Goal: Task Accomplishment & Management: Use online tool/utility

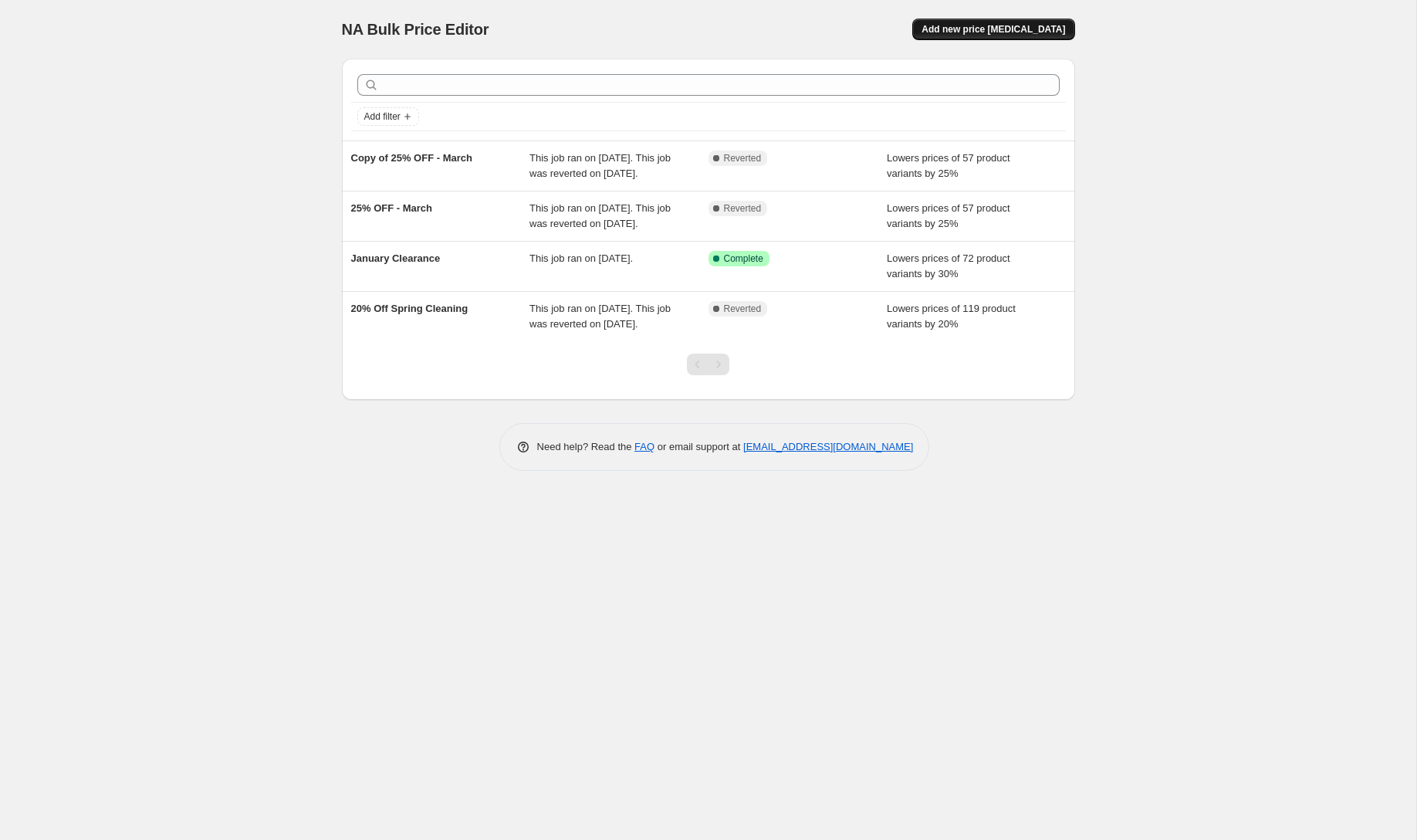
click at [1002, 30] on span "Add new price [MEDICAL_DATA]" at bounding box center [993, 29] width 144 height 13
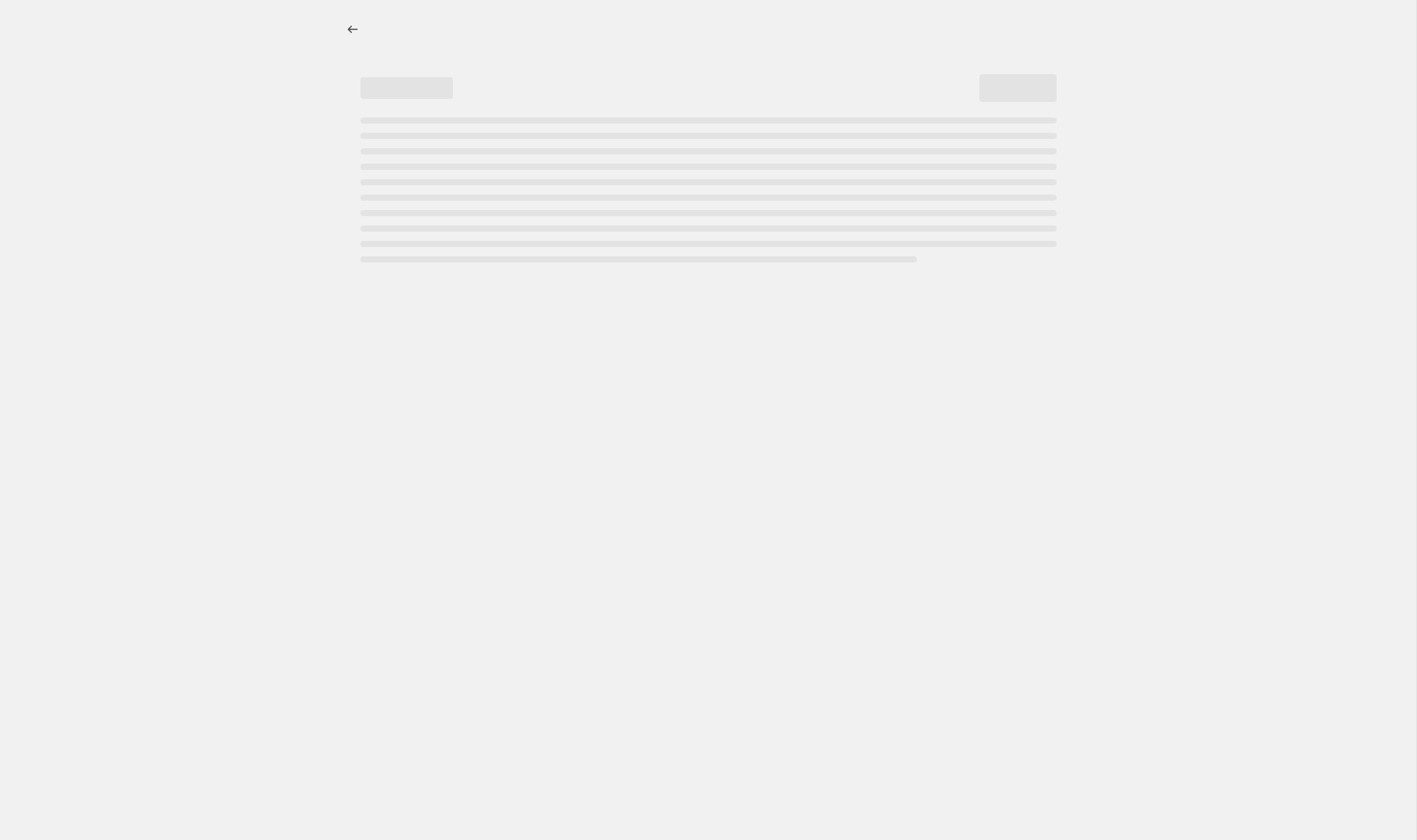
select select "percentage"
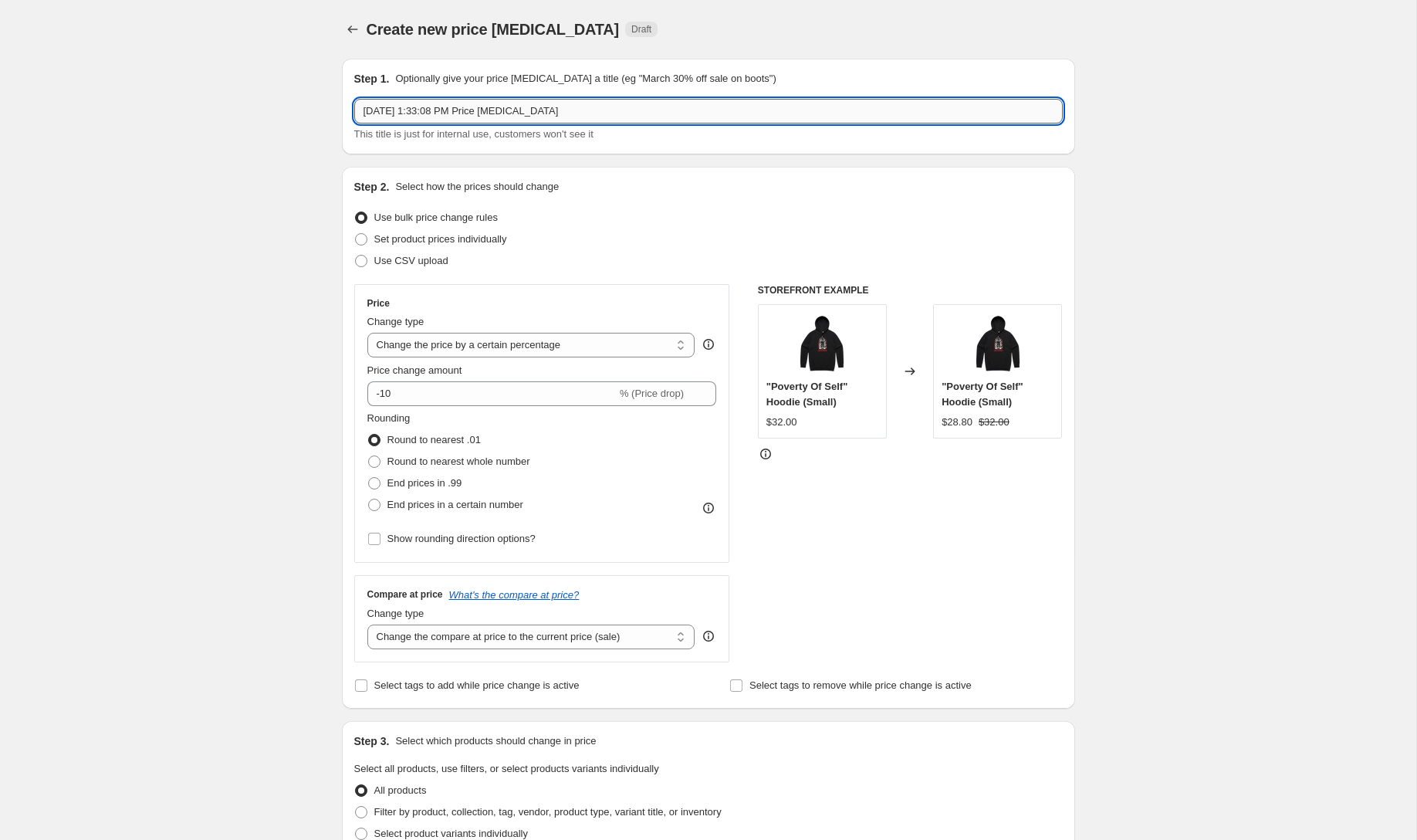
click at [500, 119] on input "[DATE] 1:33:08 PM Price [MEDICAL_DATA]" at bounding box center [709, 111] width 709 height 25
click at [538, 119] on input "[DATE] 1:33:08 PM Price [MEDICAL_DATA]" at bounding box center [709, 111] width 709 height 25
click at [403, 109] on input "October Sale" at bounding box center [709, 111] width 709 height 25
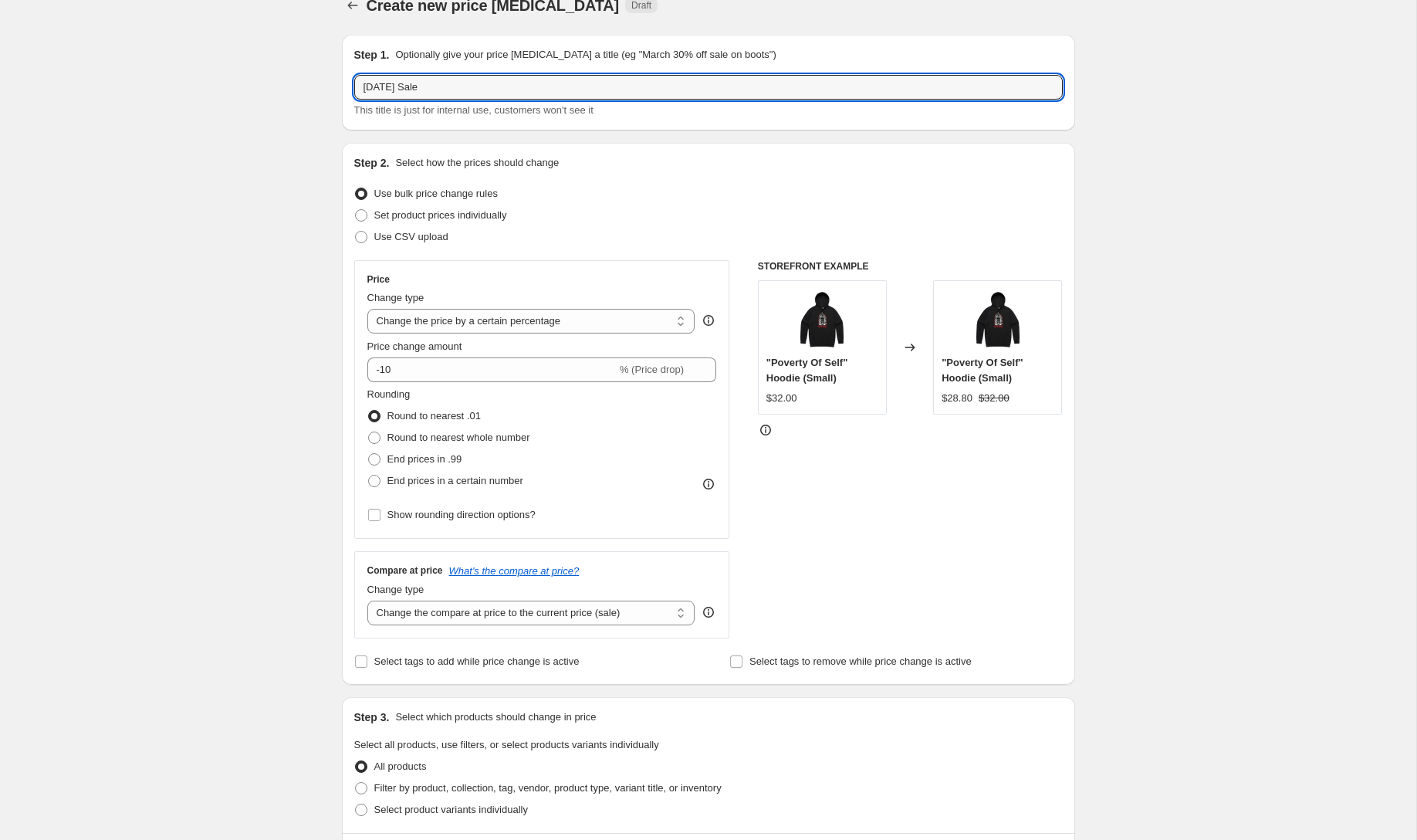
scroll to position [135, 0]
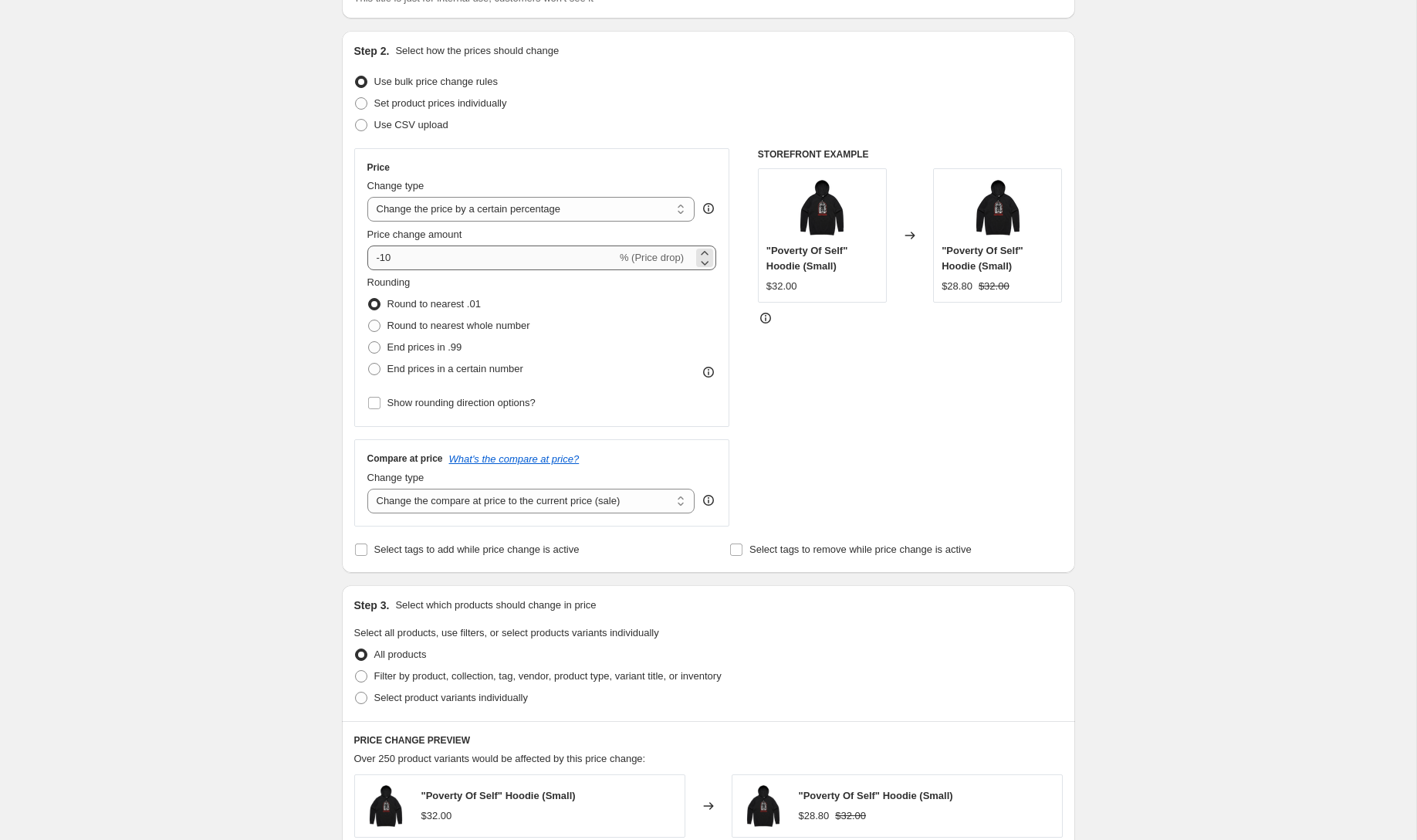
type input "[DATE] Sale"
click at [456, 252] on input "-10" at bounding box center [492, 258] width 249 height 25
type input "-1"
type input "-20"
click at [268, 308] on div "Create new price [MEDICAL_DATA]. This page is ready Create new price [MEDICAL_D…" at bounding box center [708, 636] width 1416 height 1543
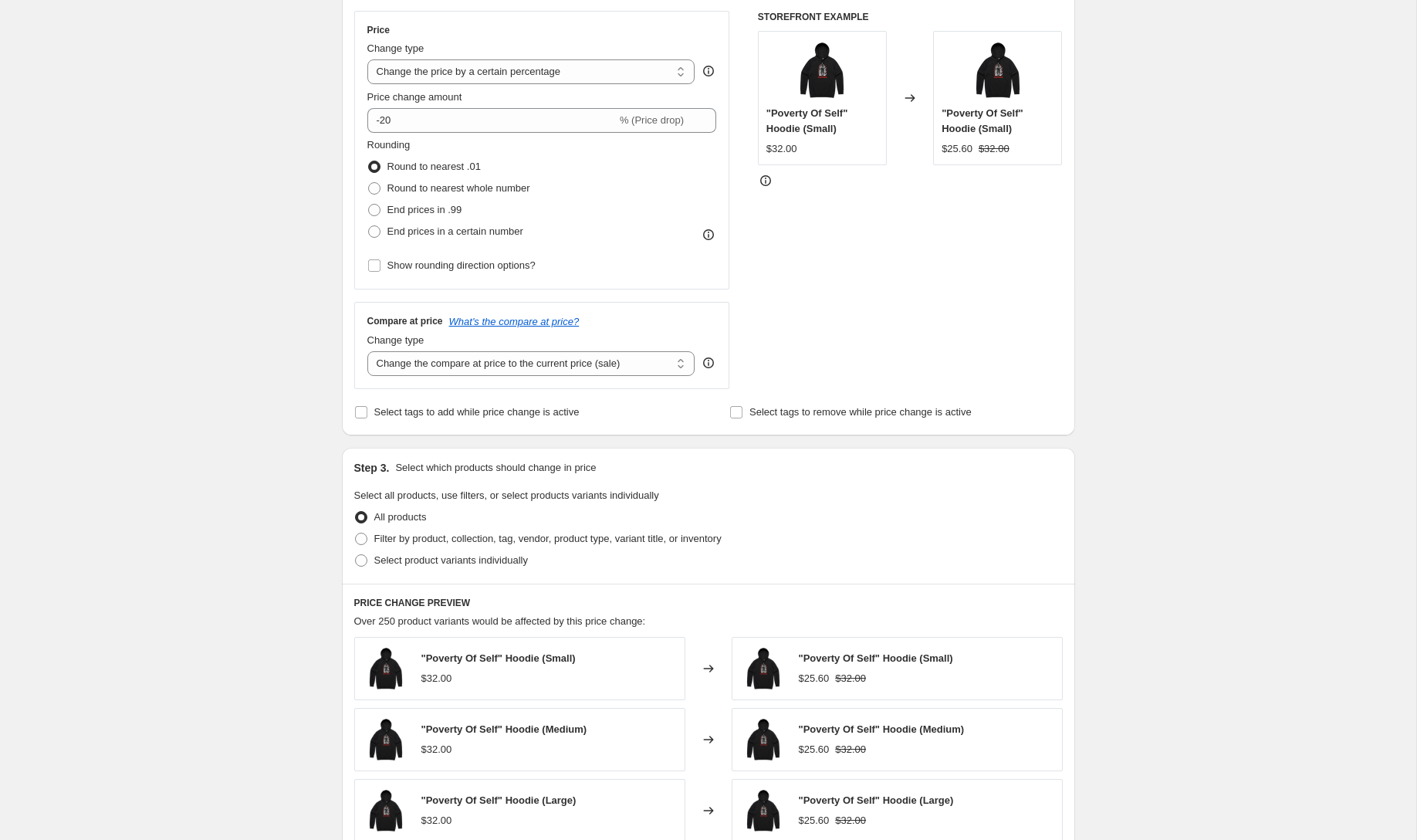
scroll to position [368, 0]
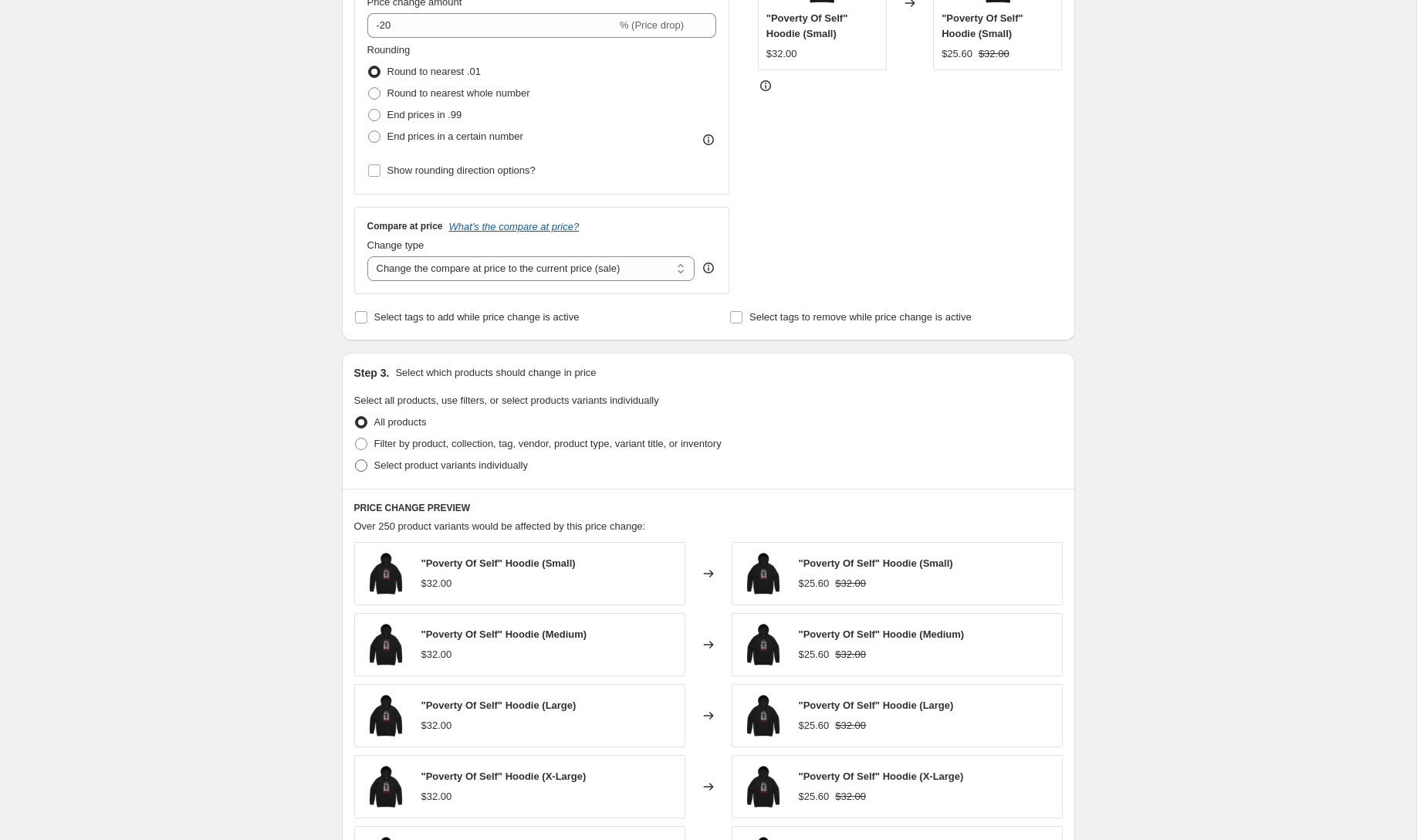
click at [408, 461] on span "Select product variants individually" at bounding box center [451, 465] width 154 height 12
click at [356, 460] on input "Select product variants individually" at bounding box center [355, 459] width 1 height 1
radio input "true"
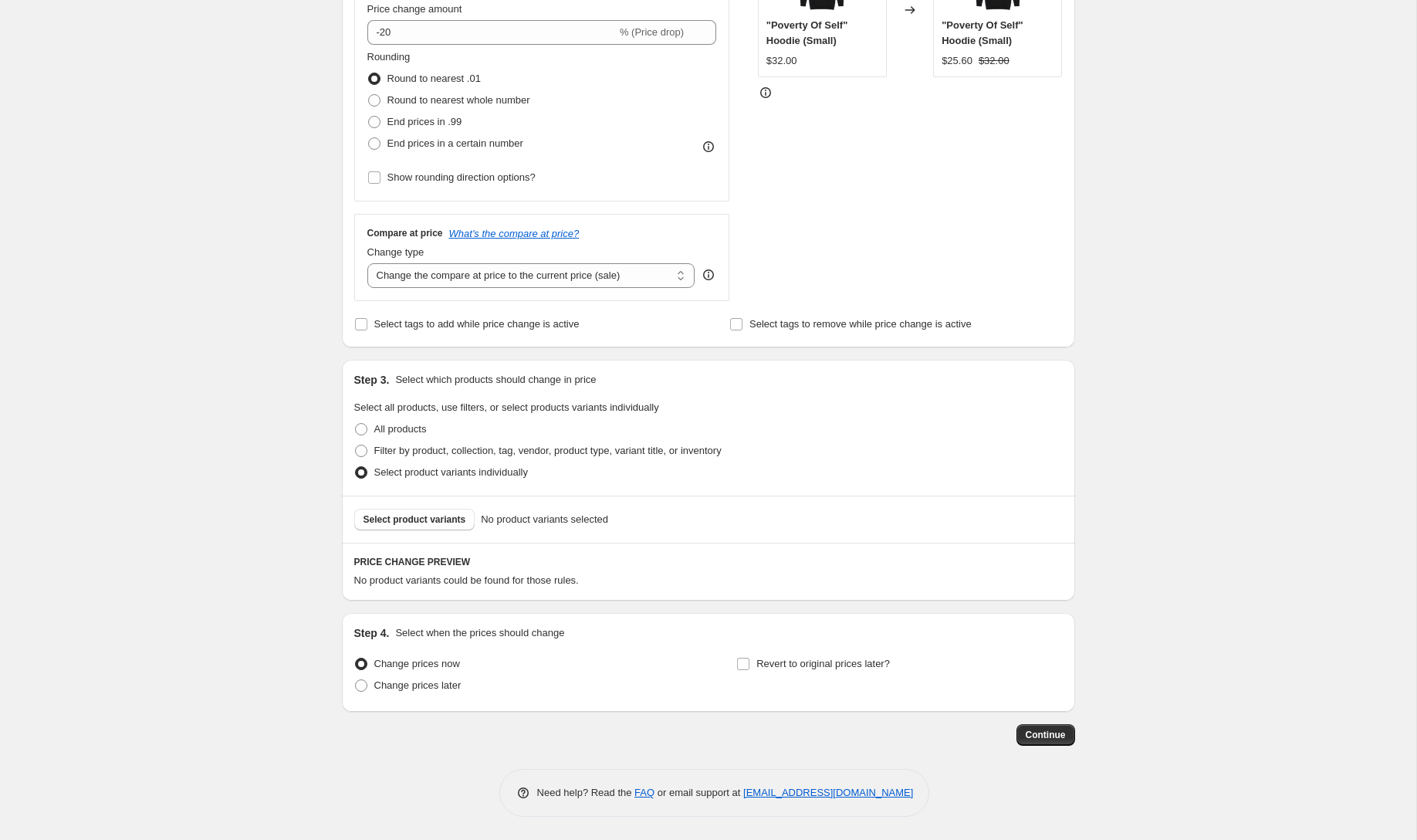
scroll to position [361, 0]
click at [391, 517] on span "Select product variants" at bounding box center [415, 519] width 103 height 13
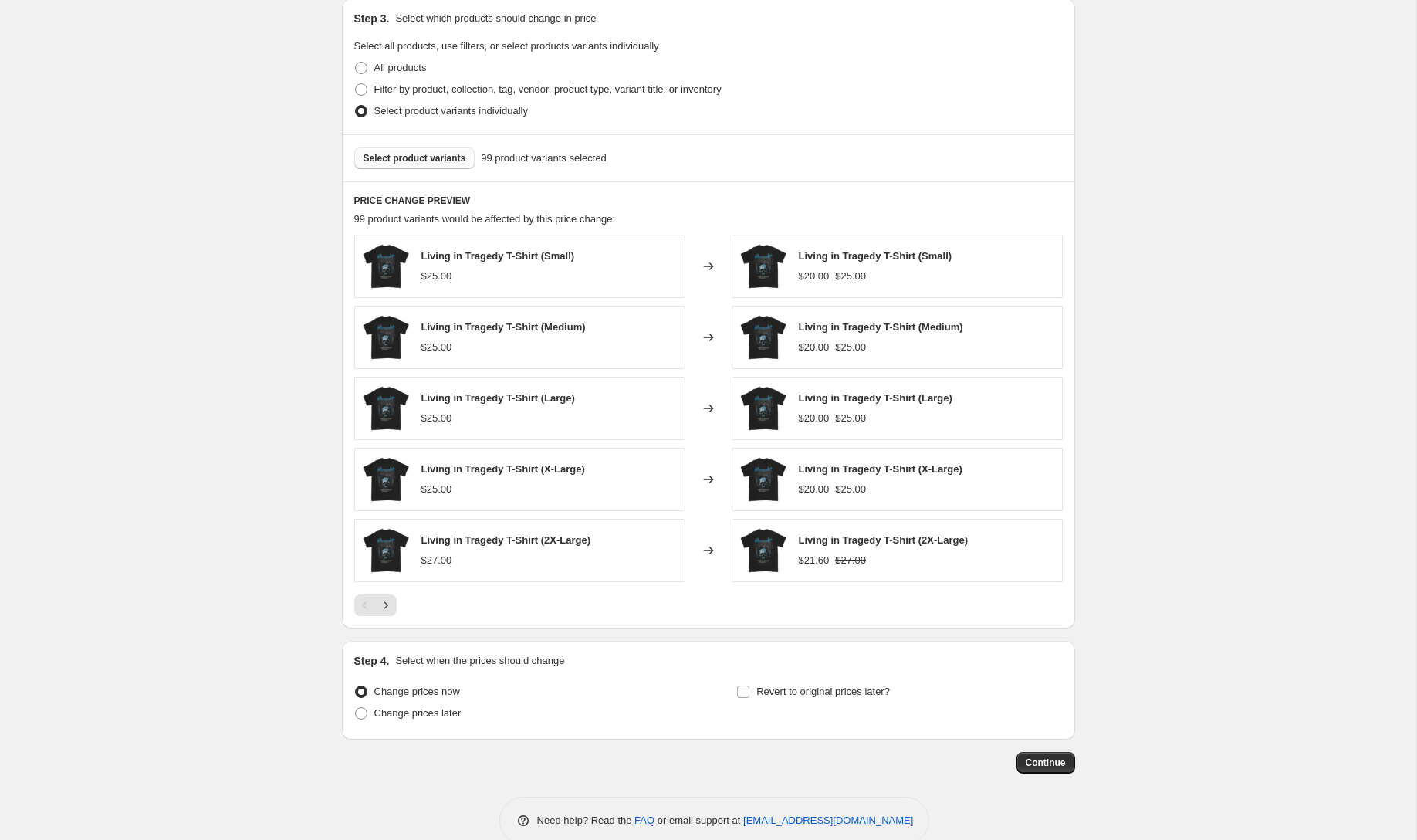
scroll to position [750, 0]
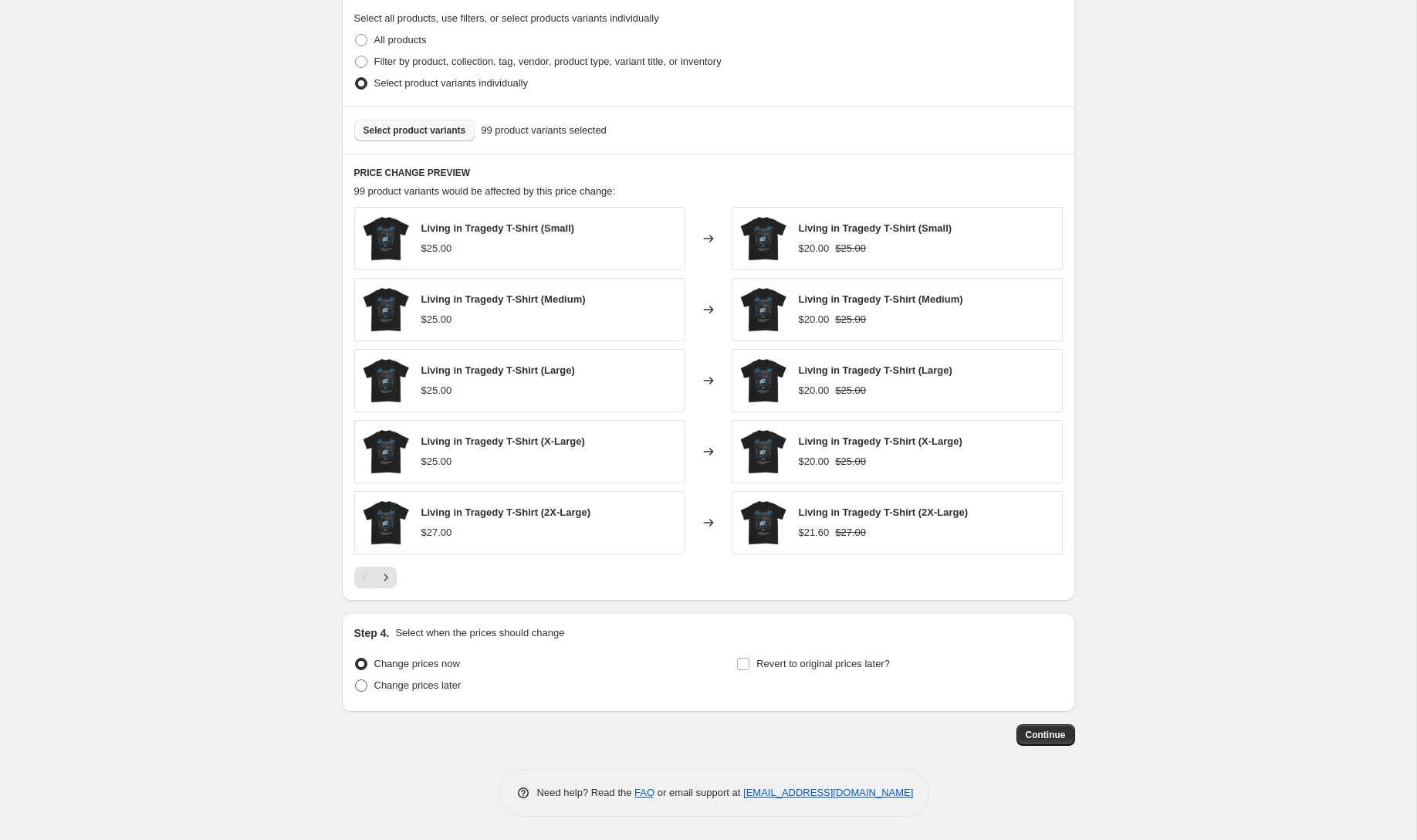
click at [427, 689] on span "Change prices later" at bounding box center [418, 685] width 87 height 12
click at [356, 680] on input "Change prices later" at bounding box center [355, 679] width 1 height 1
radio input "true"
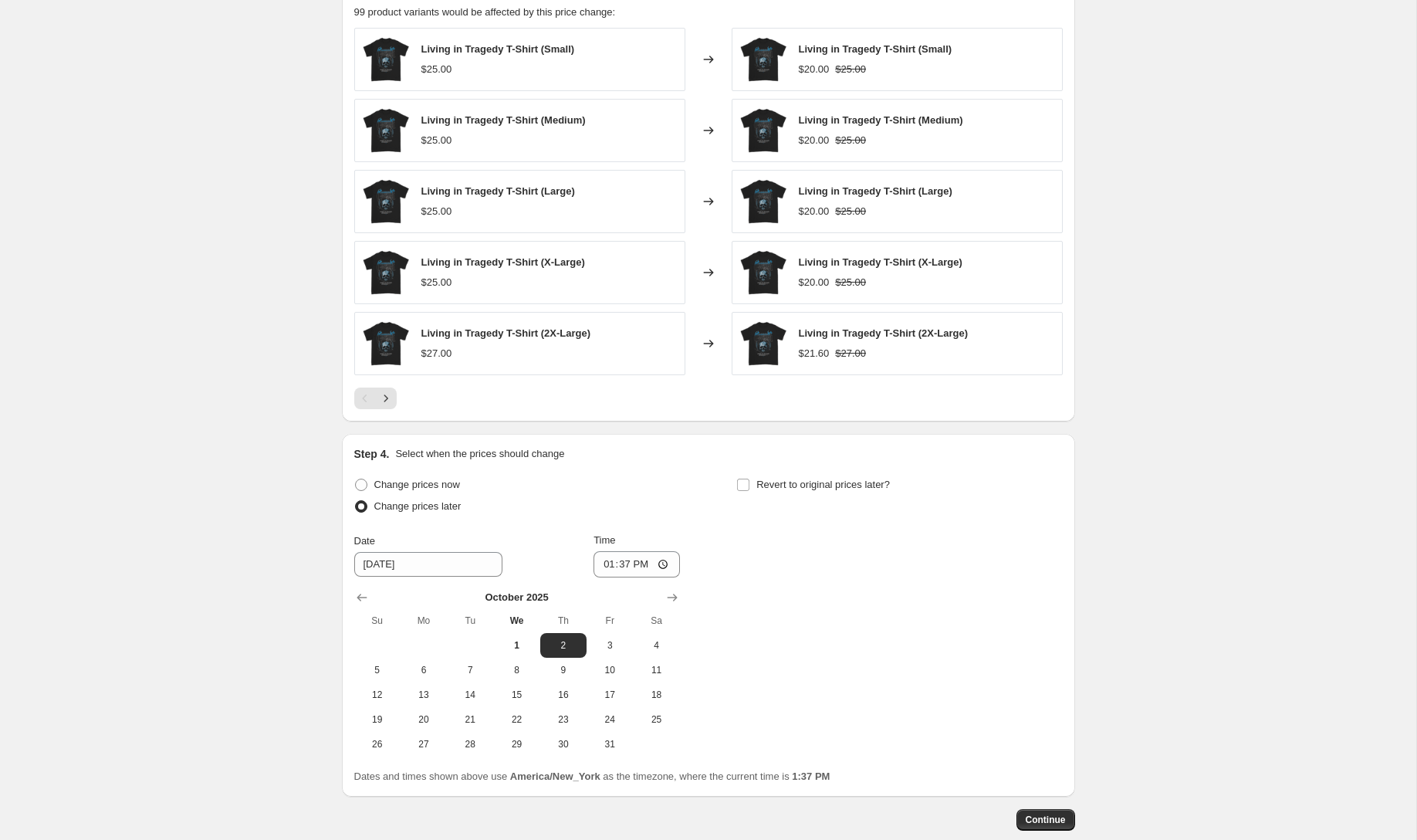
scroll to position [984, 0]
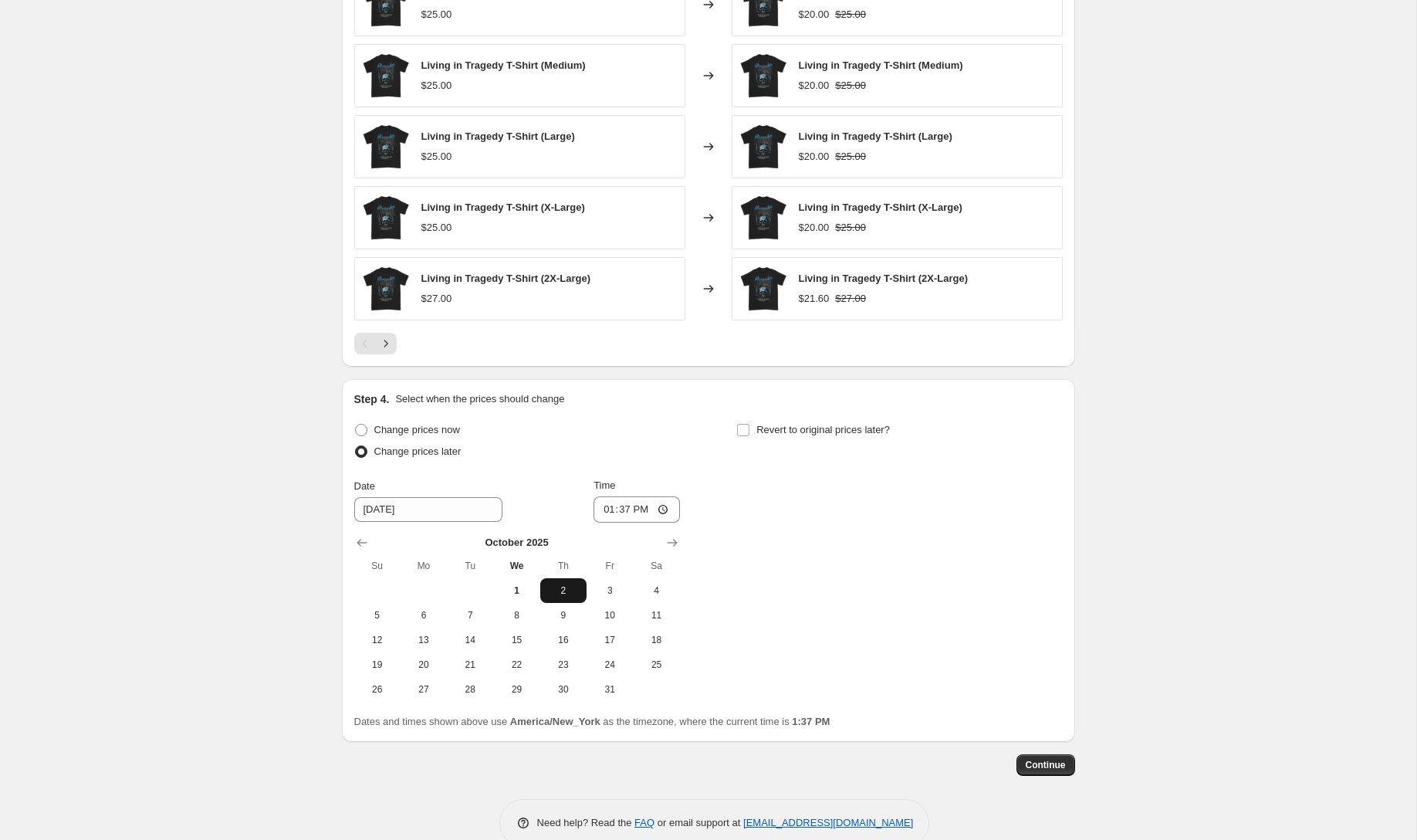
click at [568, 588] on span "2" at bounding box center [563, 590] width 34 height 13
click at [663, 513] on input "13:37" at bounding box center [636, 509] width 86 height 26
type input "09:00"
click at [803, 410] on div "Step 4. Select when the prices should change Change prices now Change prices la…" at bounding box center [709, 560] width 709 height 338
click at [803, 428] on span "Revert to original prices later?" at bounding box center [823, 430] width 134 height 12
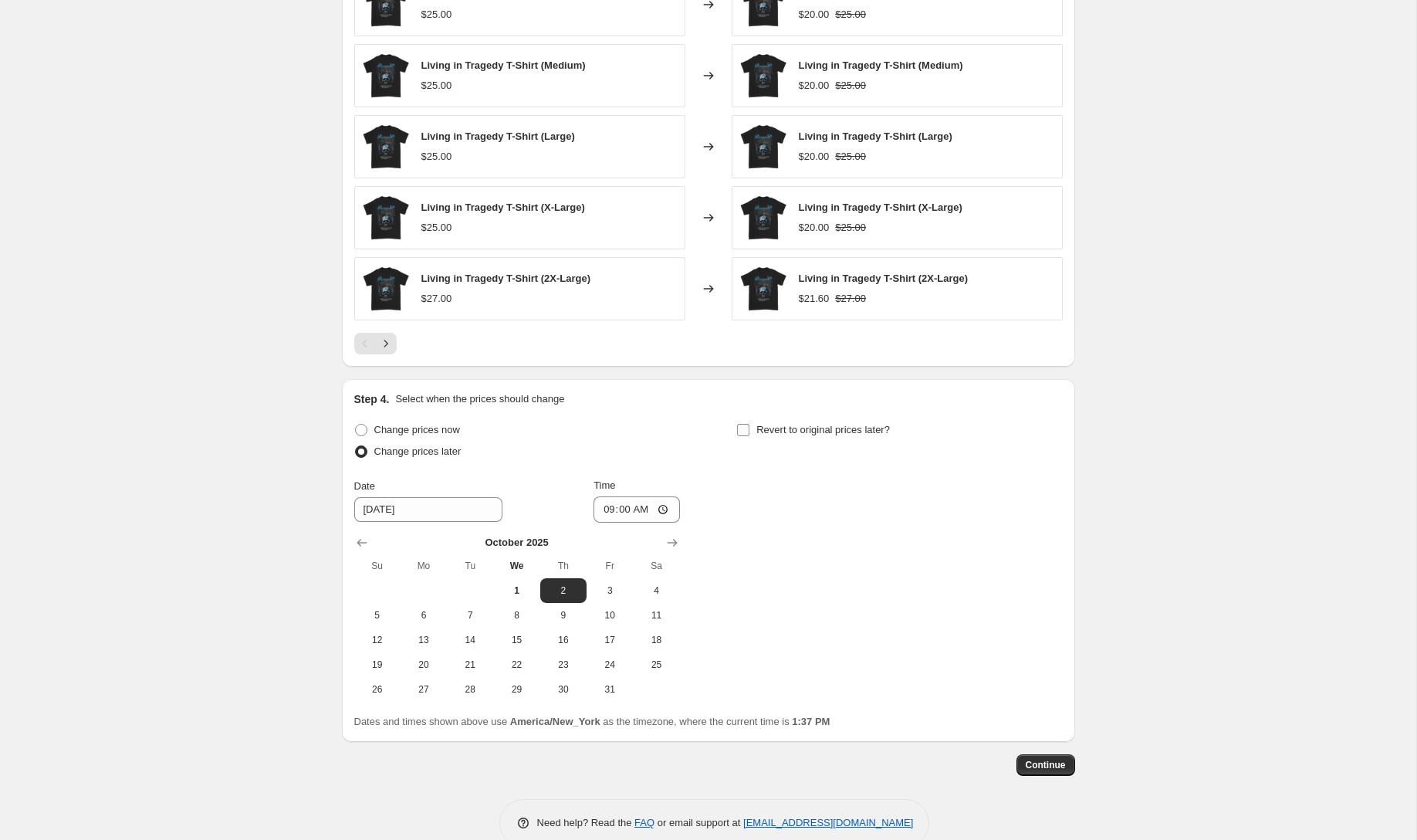
click at [750, 428] on input "Revert to original prices later?" at bounding box center [743, 430] width 13 height 13
checkbox input "true"
click at [942, 610] on span "9" at bounding box center [946, 614] width 34 height 13
type input "[DATE]"
click at [1053, 504] on input "13:37" at bounding box center [1019, 509] width 86 height 26
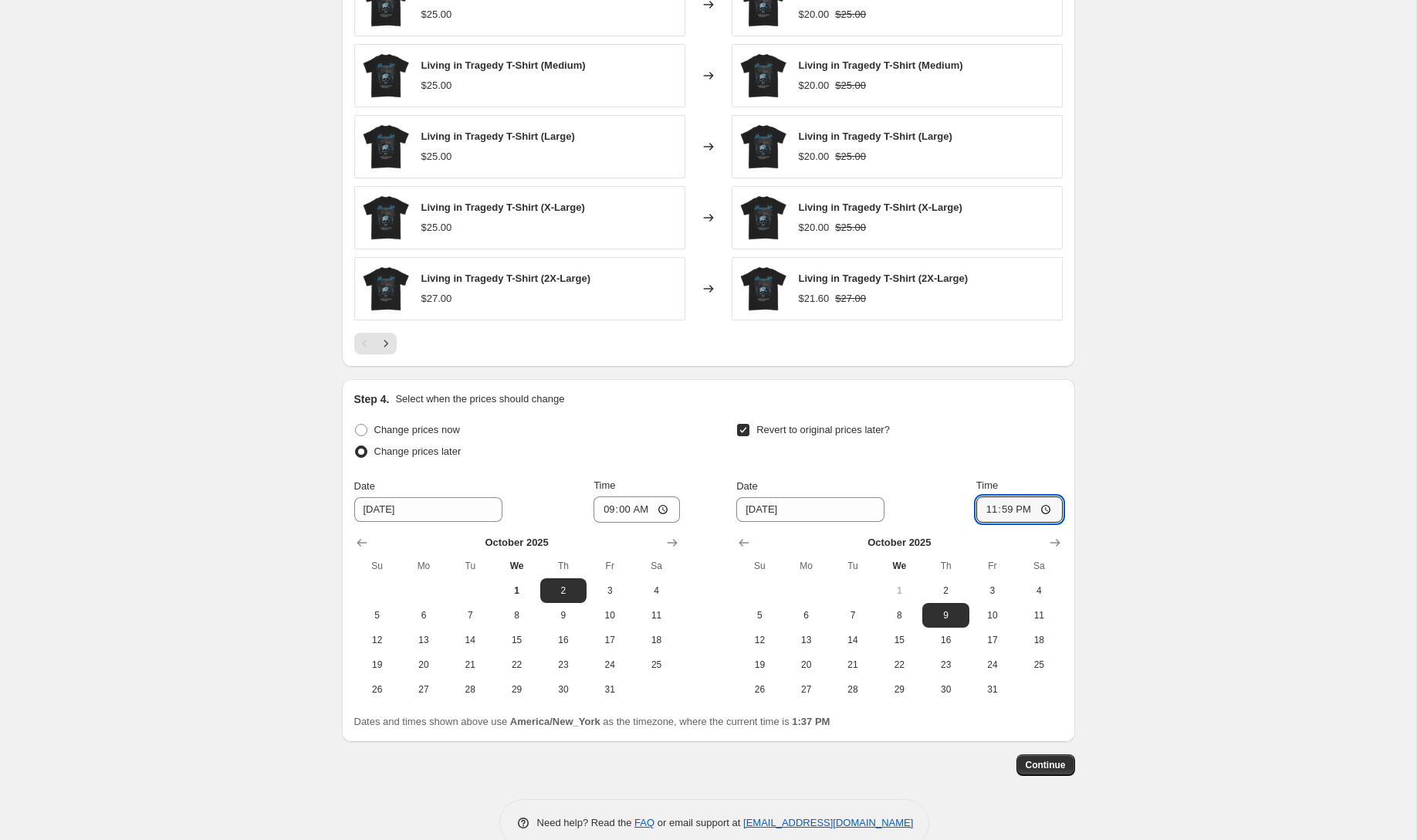
type input "23:59"
click at [1058, 759] on button "Continue" at bounding box center [1046, 765] width 59 height 22
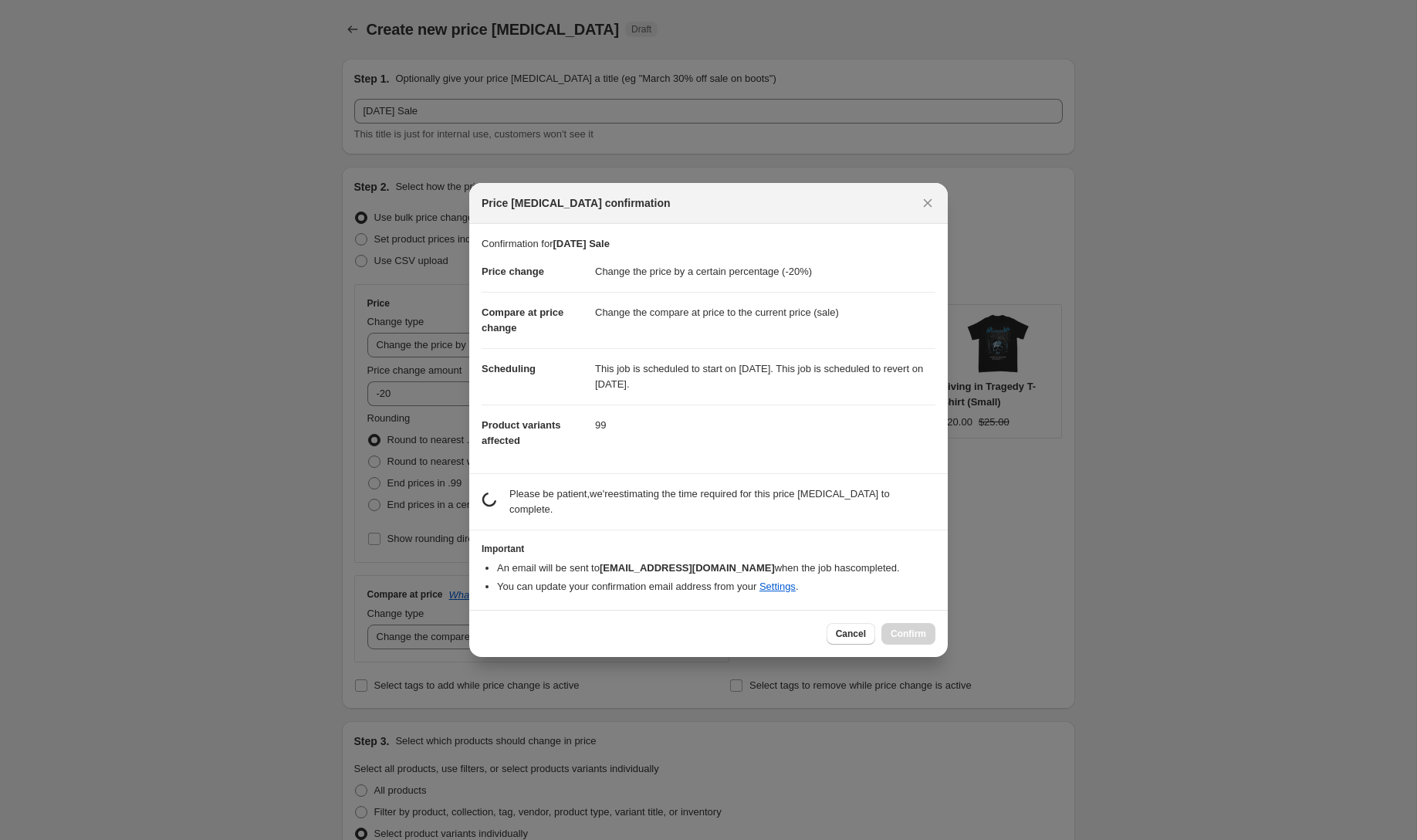
scroll to position [0, 0]
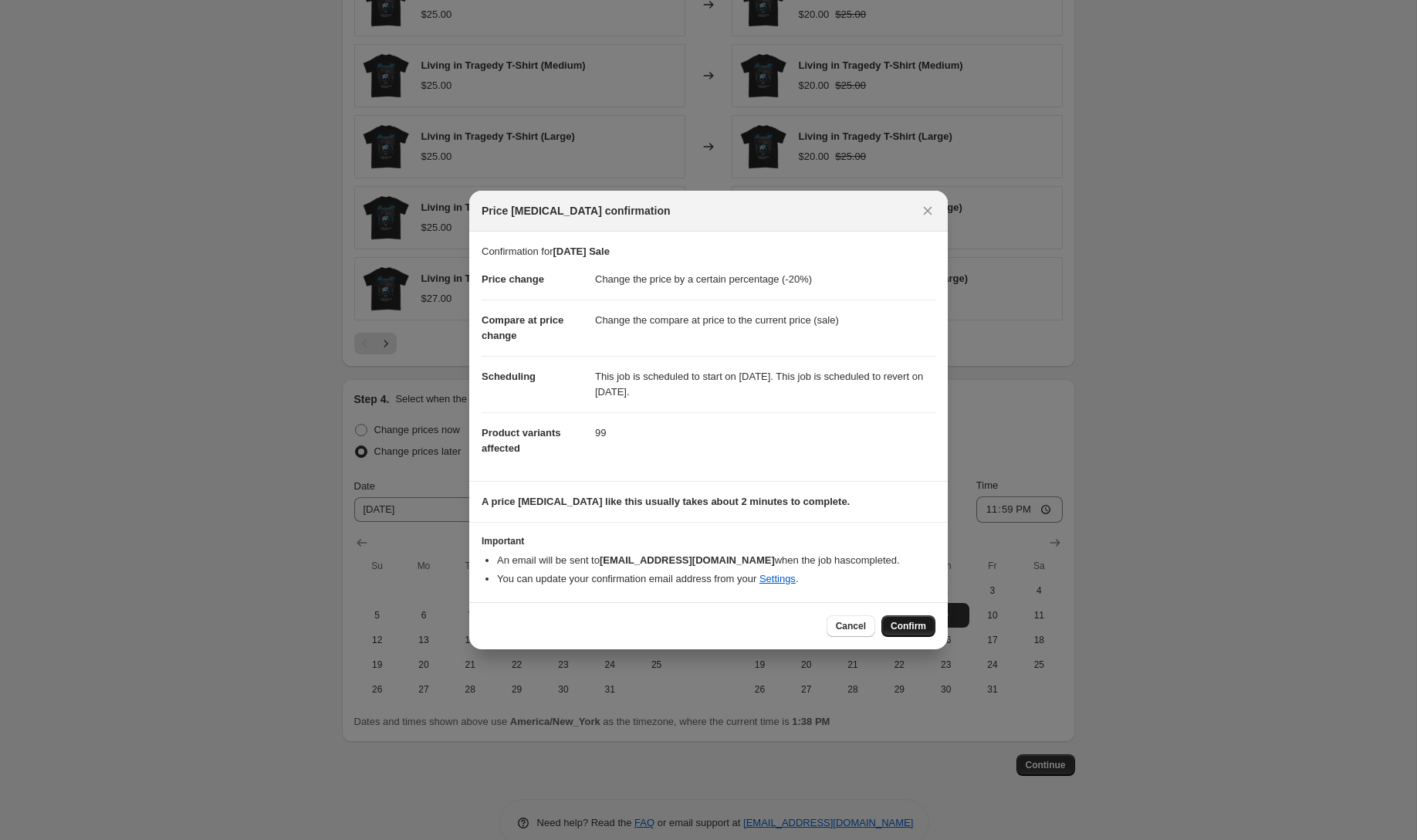
click at [909, 626] on span "Confirm" at bounding box center [908, 625] width 35 height 13
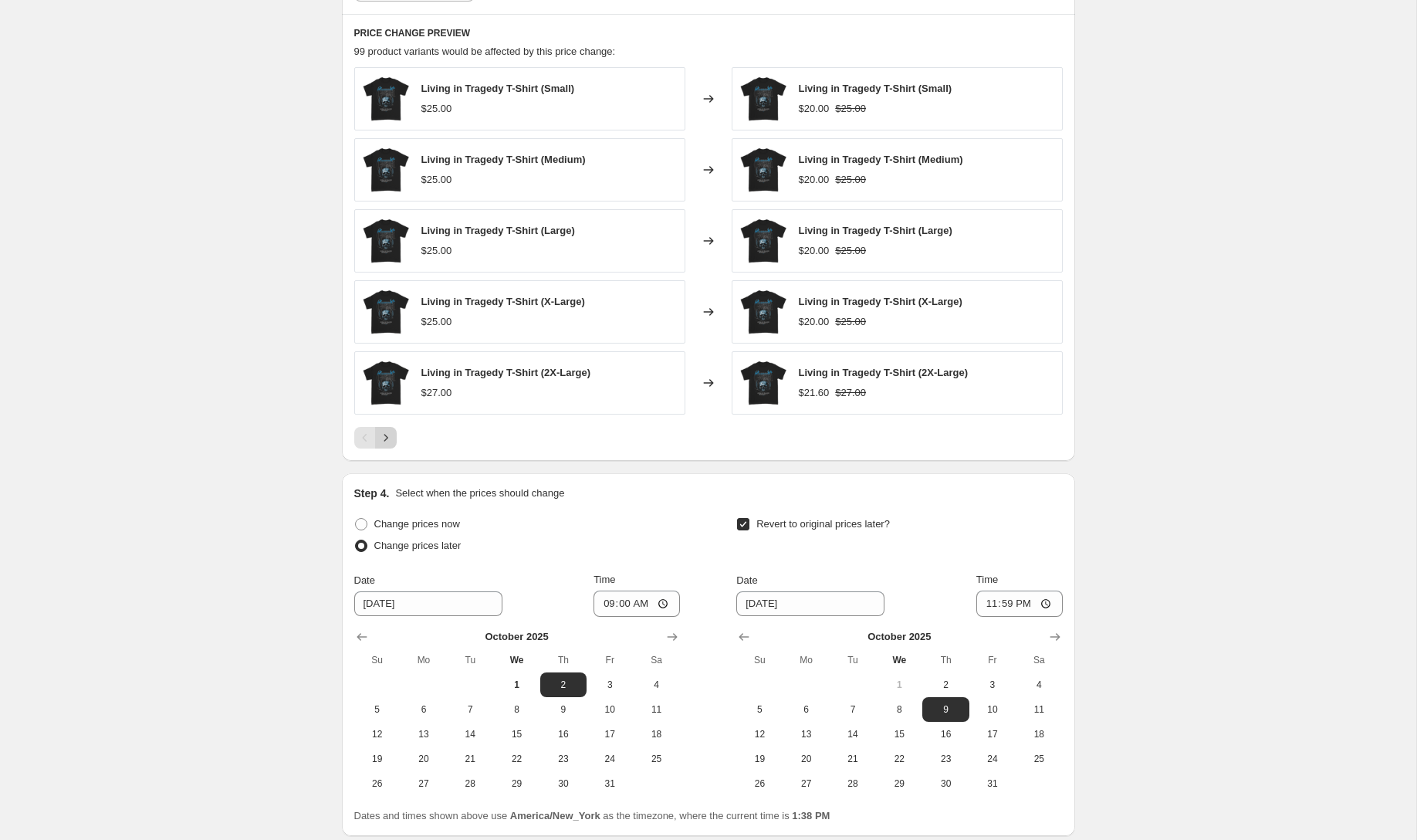
click at [383, 434] on icon "Next" at bounding box center [385, 437] width 15 height 15
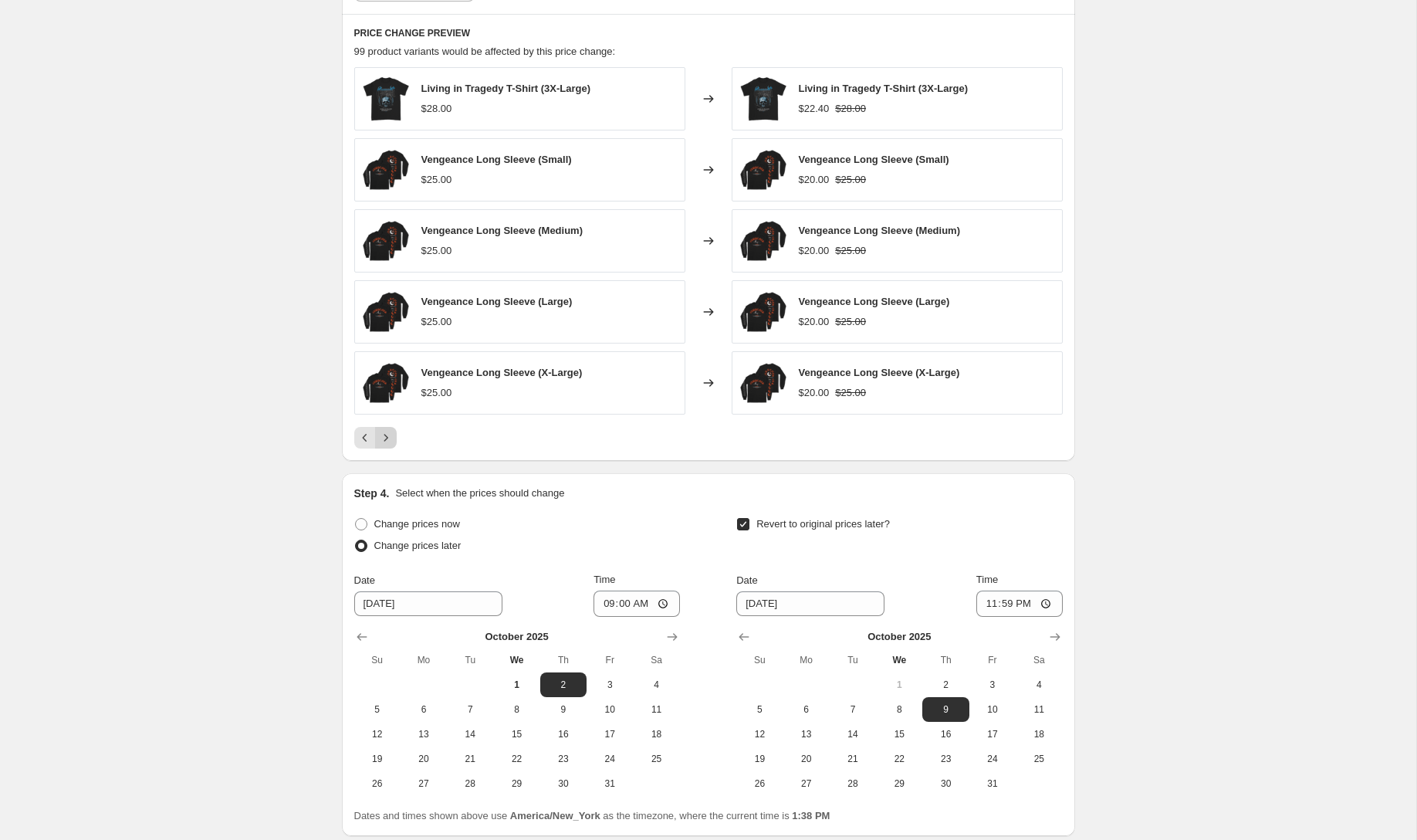
click at [383, 434] on icon "Next" at bounding box center [385, 437] width 15 height 15
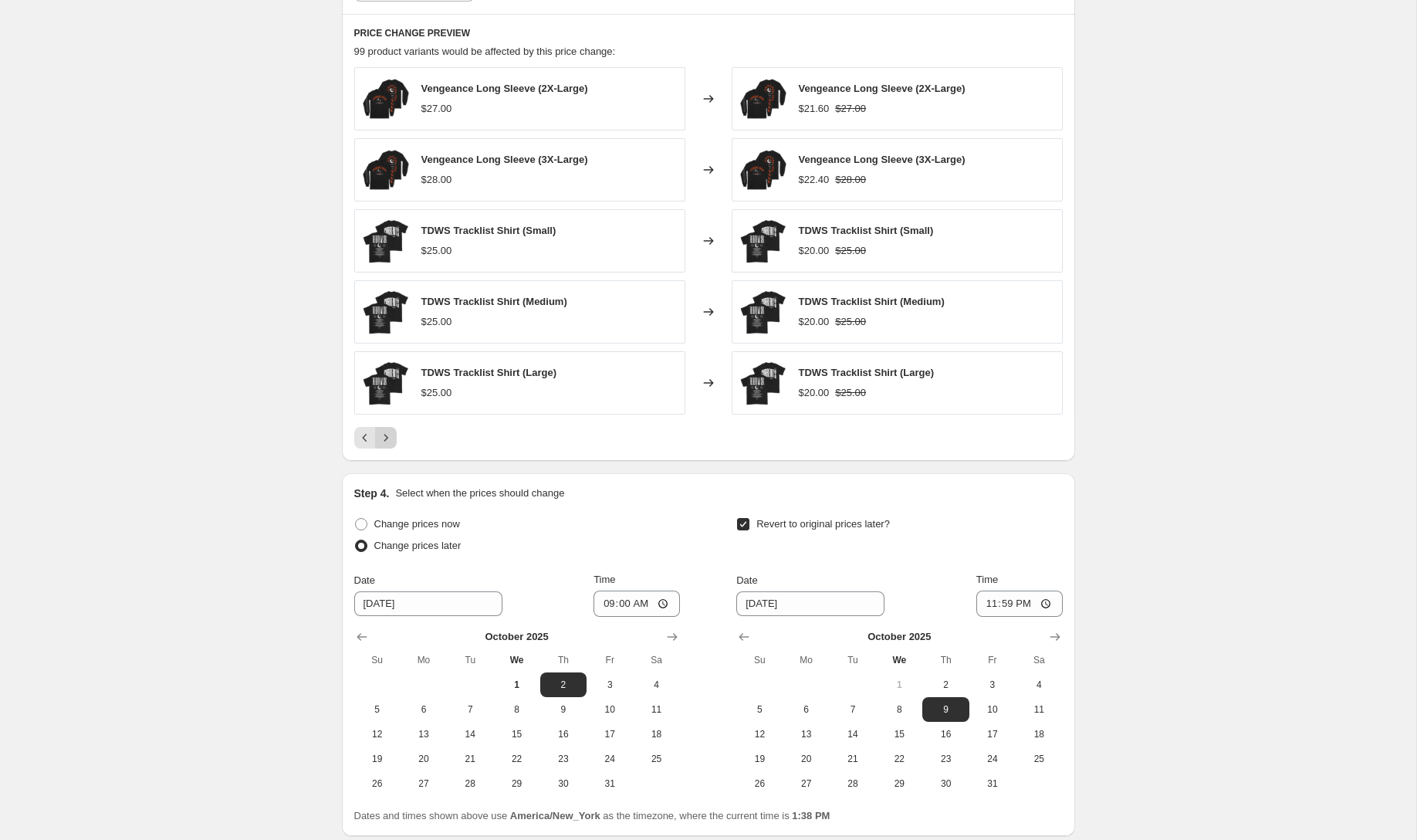
click at [383, 434] on icon "Next" at bounding box center [385, 437] width 15 height 15
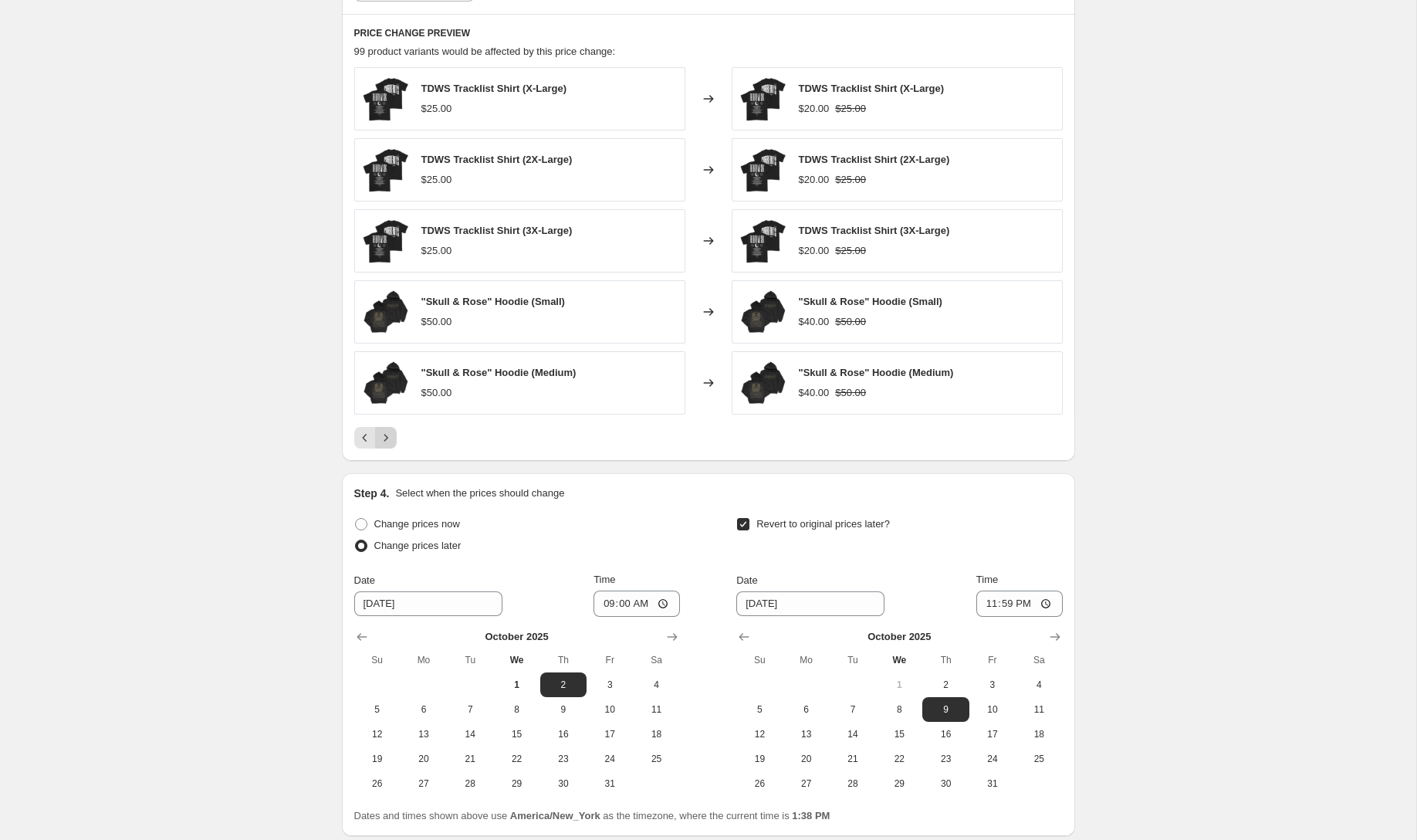
click at [383, 434] on icon "Next" at bounding box center [385, 437] width 15 height 15
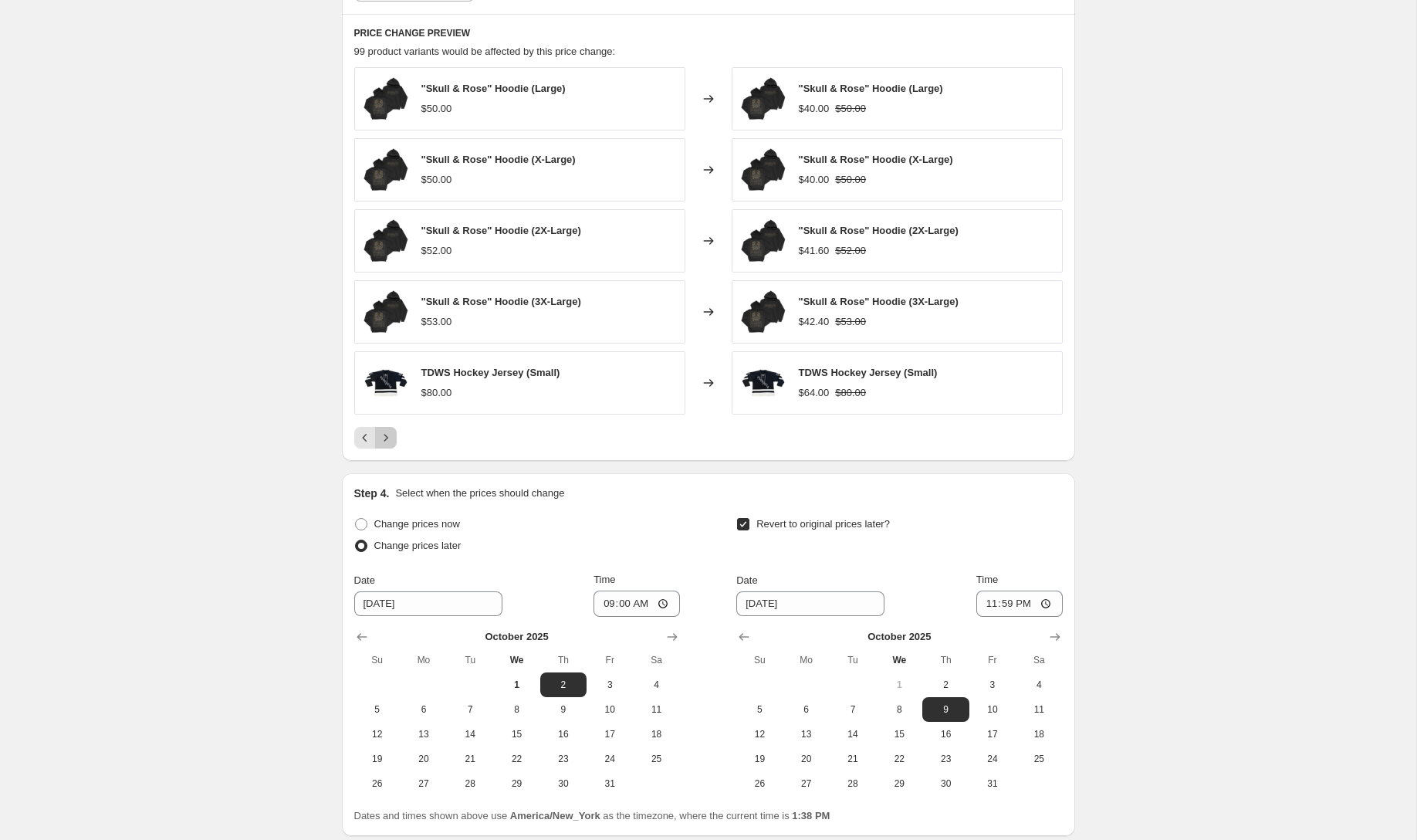
click at [383, 434] on icon "Next" at bounding box center [385, 437] width 15 height 15
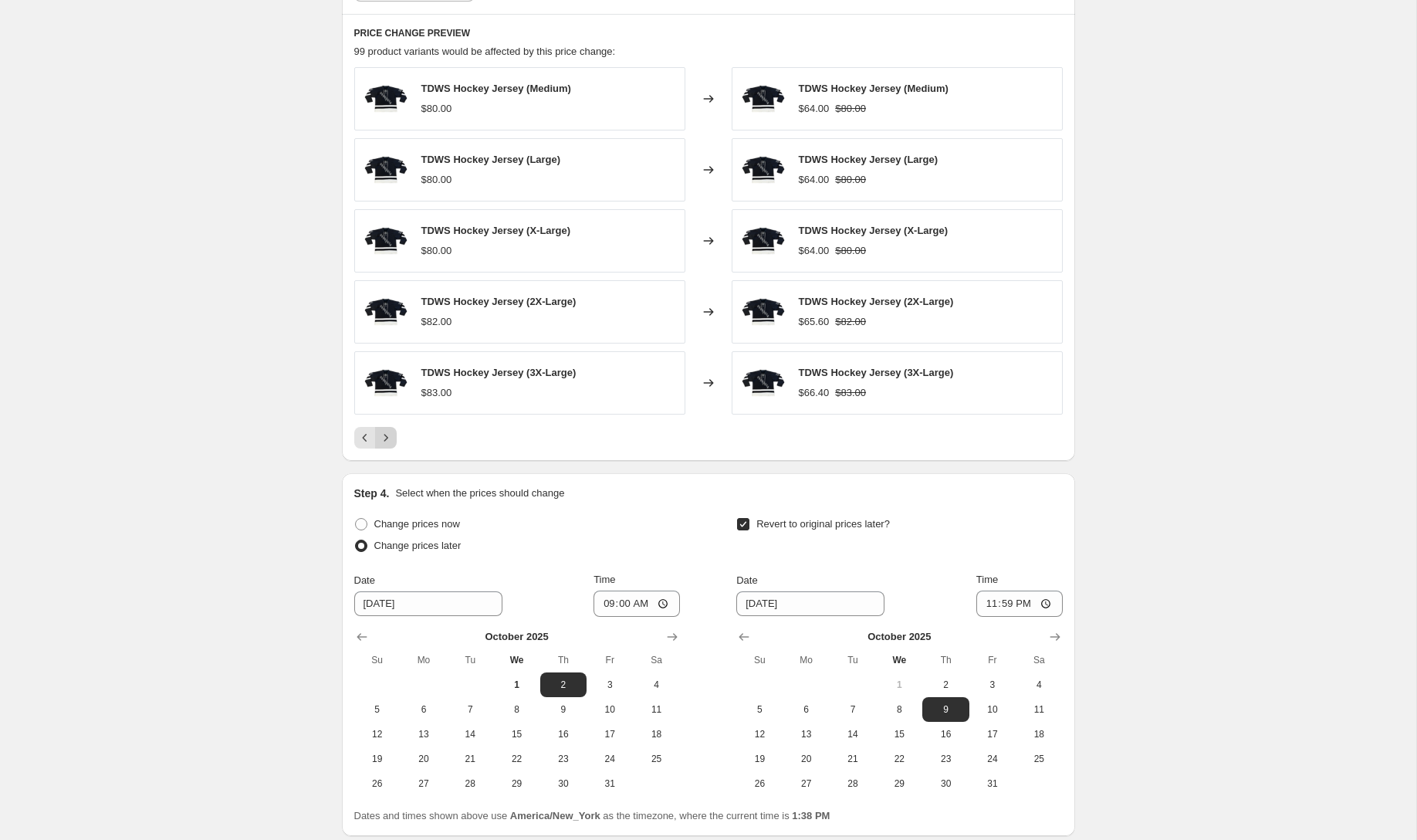
click at [383, 434] on icon "Next" at bounding box center [385, 437] width 15 height 15
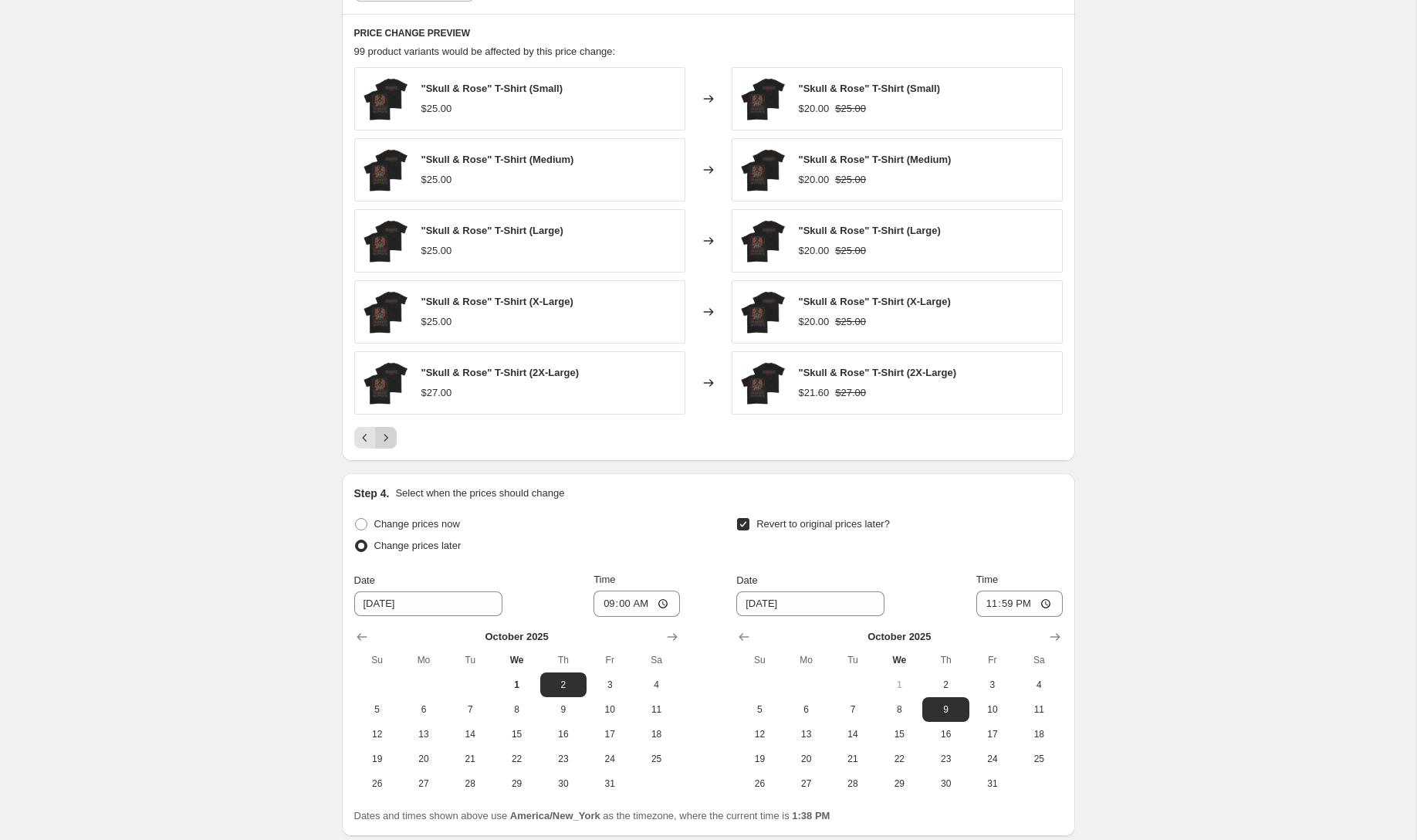
click at [383, 434] on icon "Next" at bounding box center [385, 437] width 15 height 15
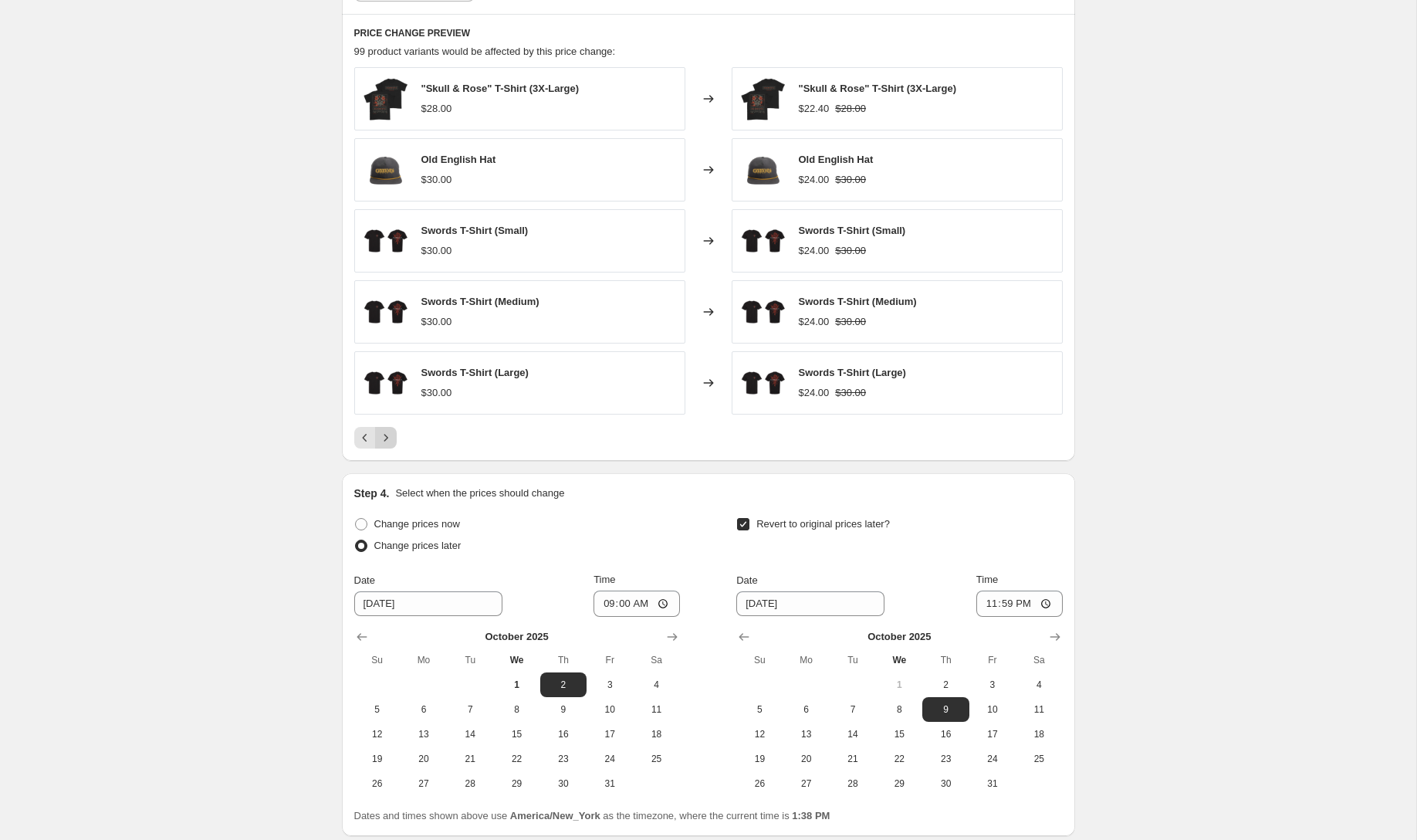
click at [383, 434] on icon "Next" at bounding box center [385, 437] width 15 height 15
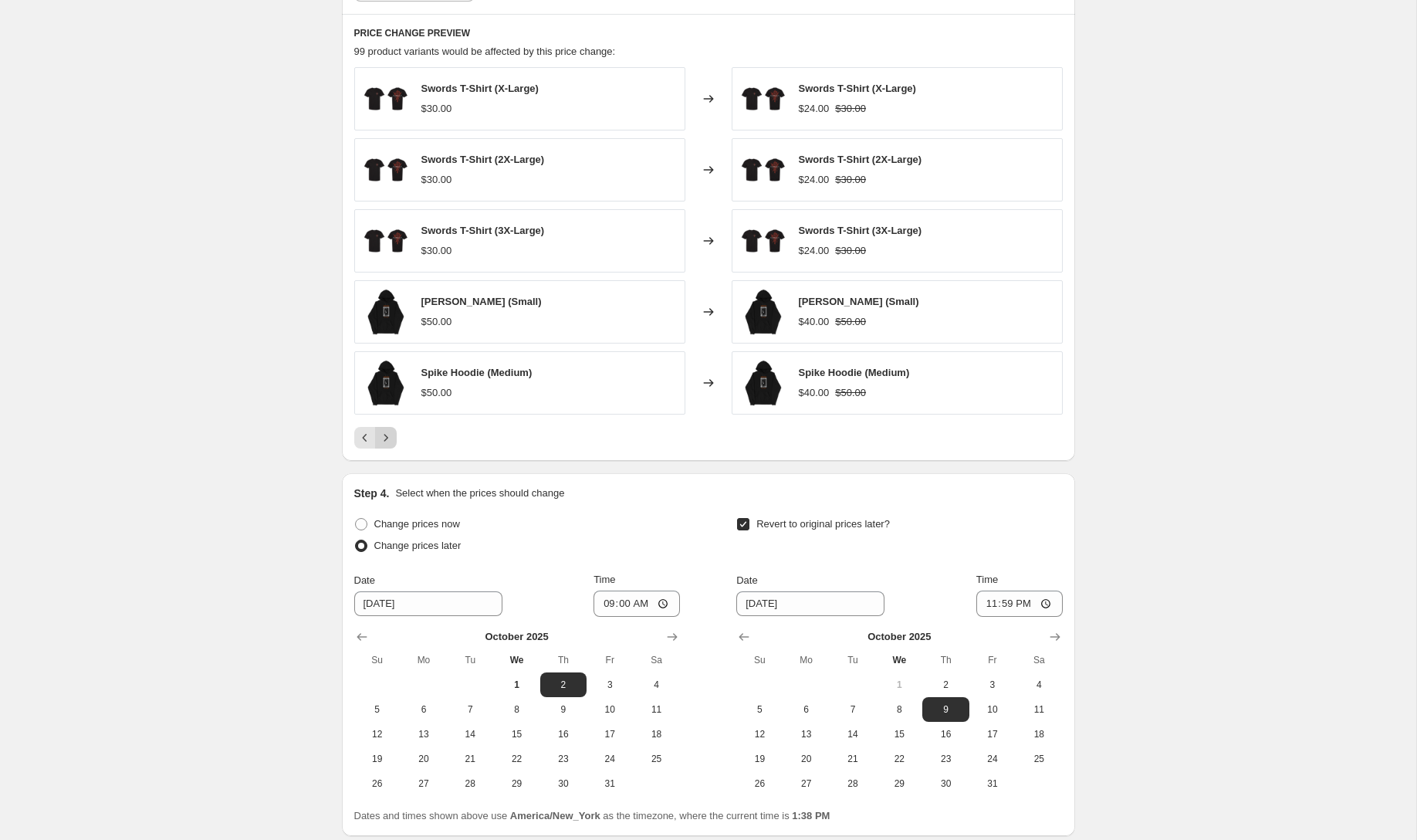
click at [383, 434] on icon "Next" at bounding box center [385, 437] width 15 height 15
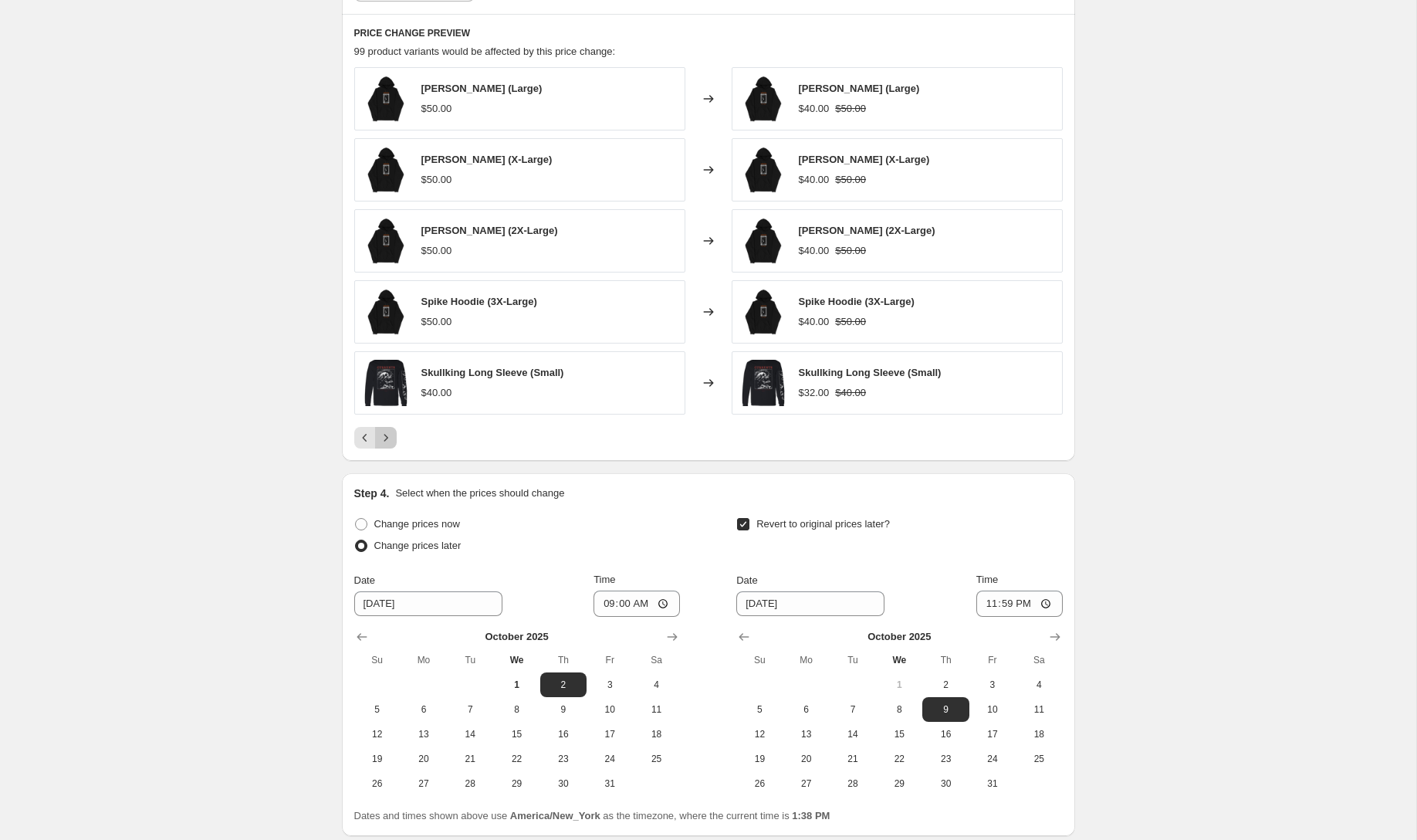
click at [383, 434] on icon "Next" at bounding box center [385, 437] width 15 height 15
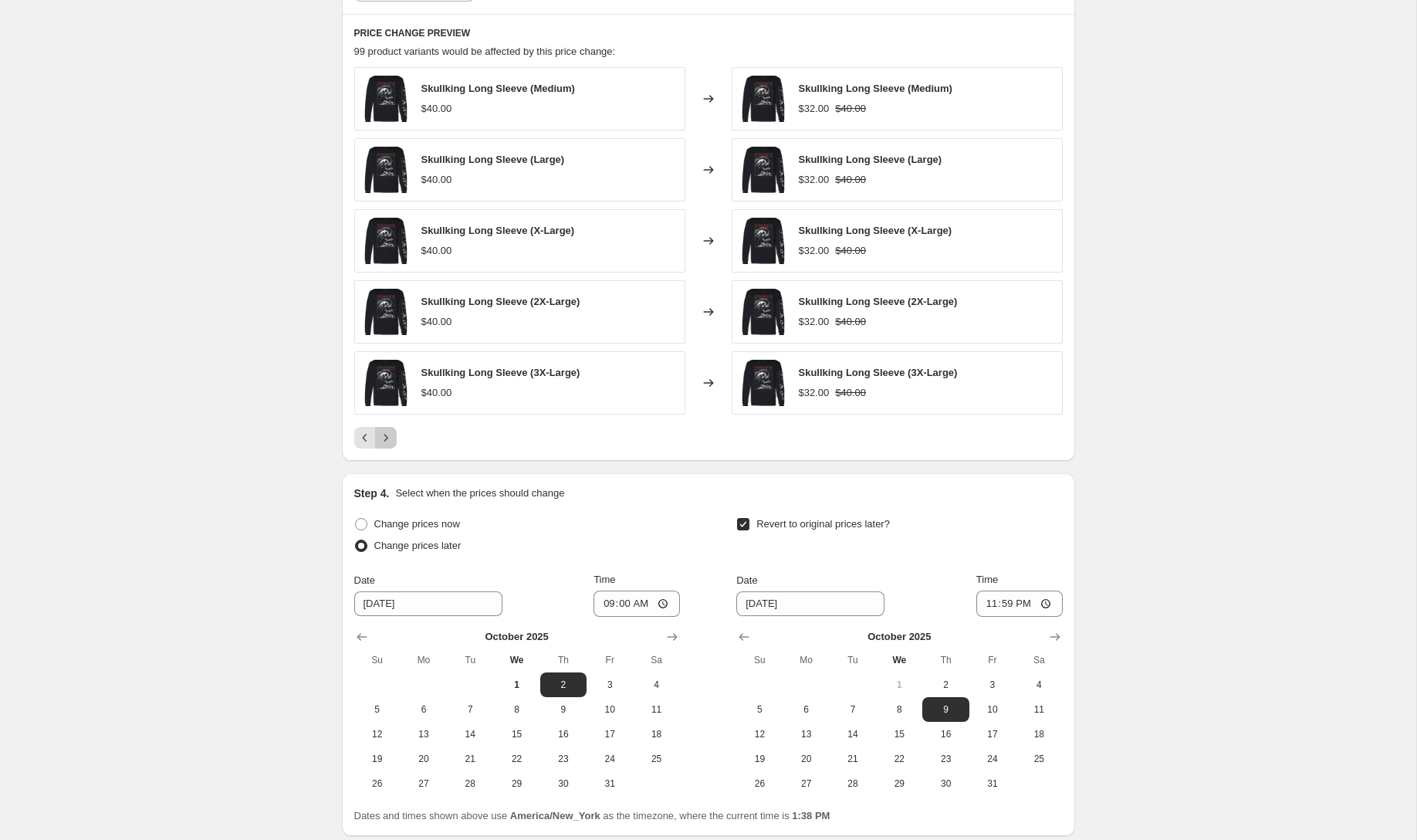
click at [383, 434] on icon "Next" at bounding box center [385, 437] width 15 height 15
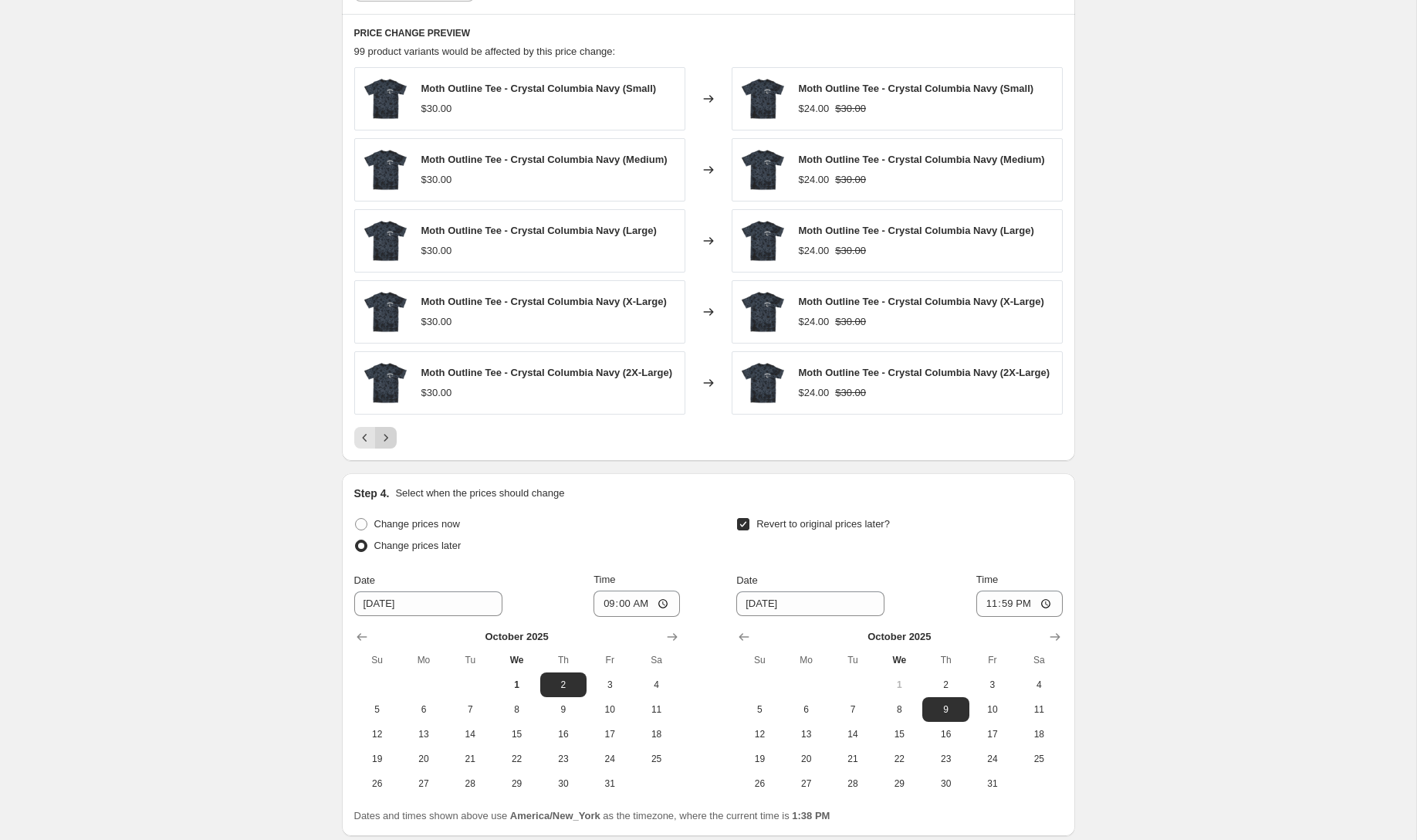
click at [383, 434] on div "Moth Outline Tee - Crystal Columbia Navy (Small) $30.00 Changed to Moth Outline…" at bounding box center [709, 257] width 709 height 381
click at [386, 445] on icon "Next" at bounding box center [385, 437] width 15 height 15
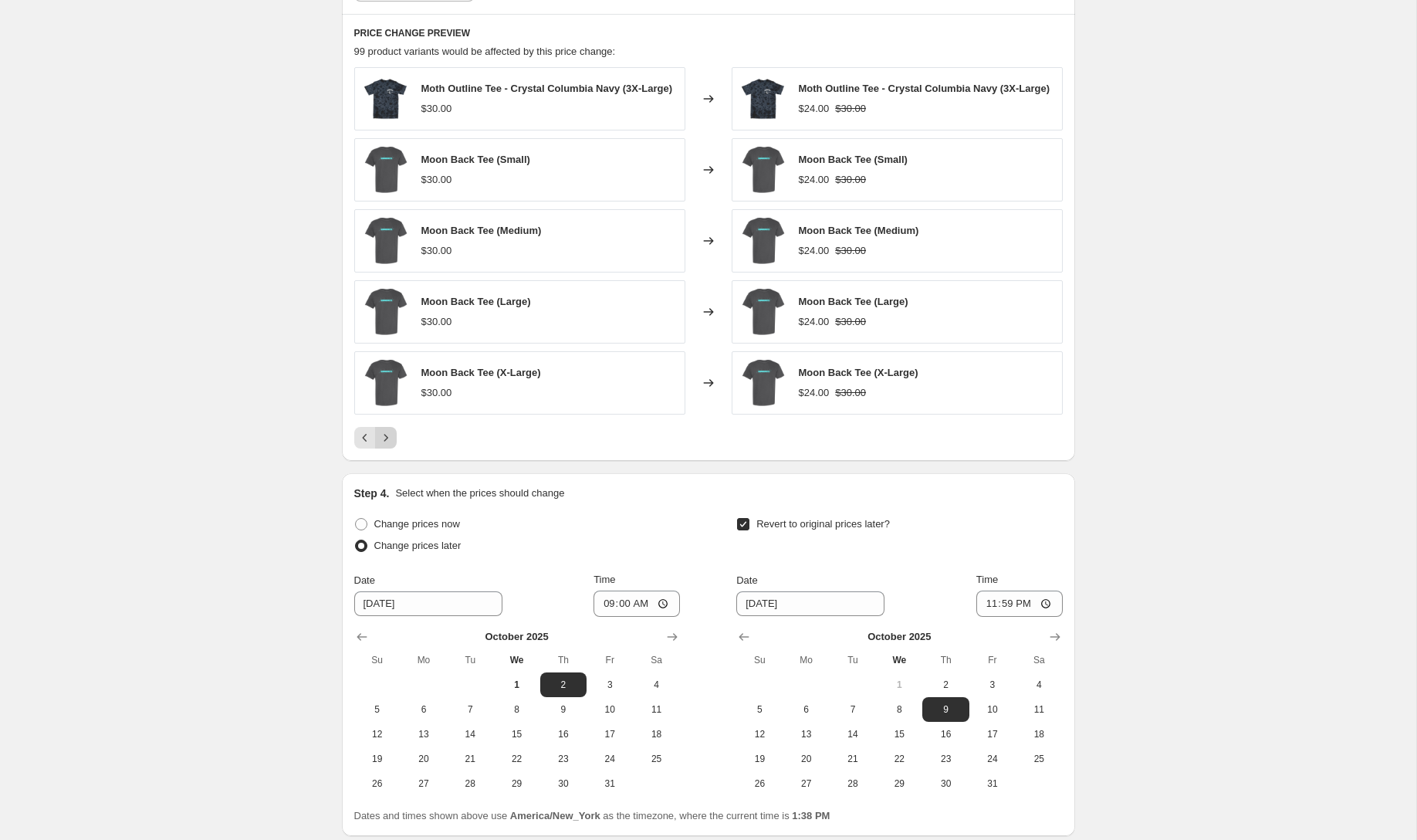
click at [387, 448] on button "Next" at bounding box center [386, 438] width 22 height 22
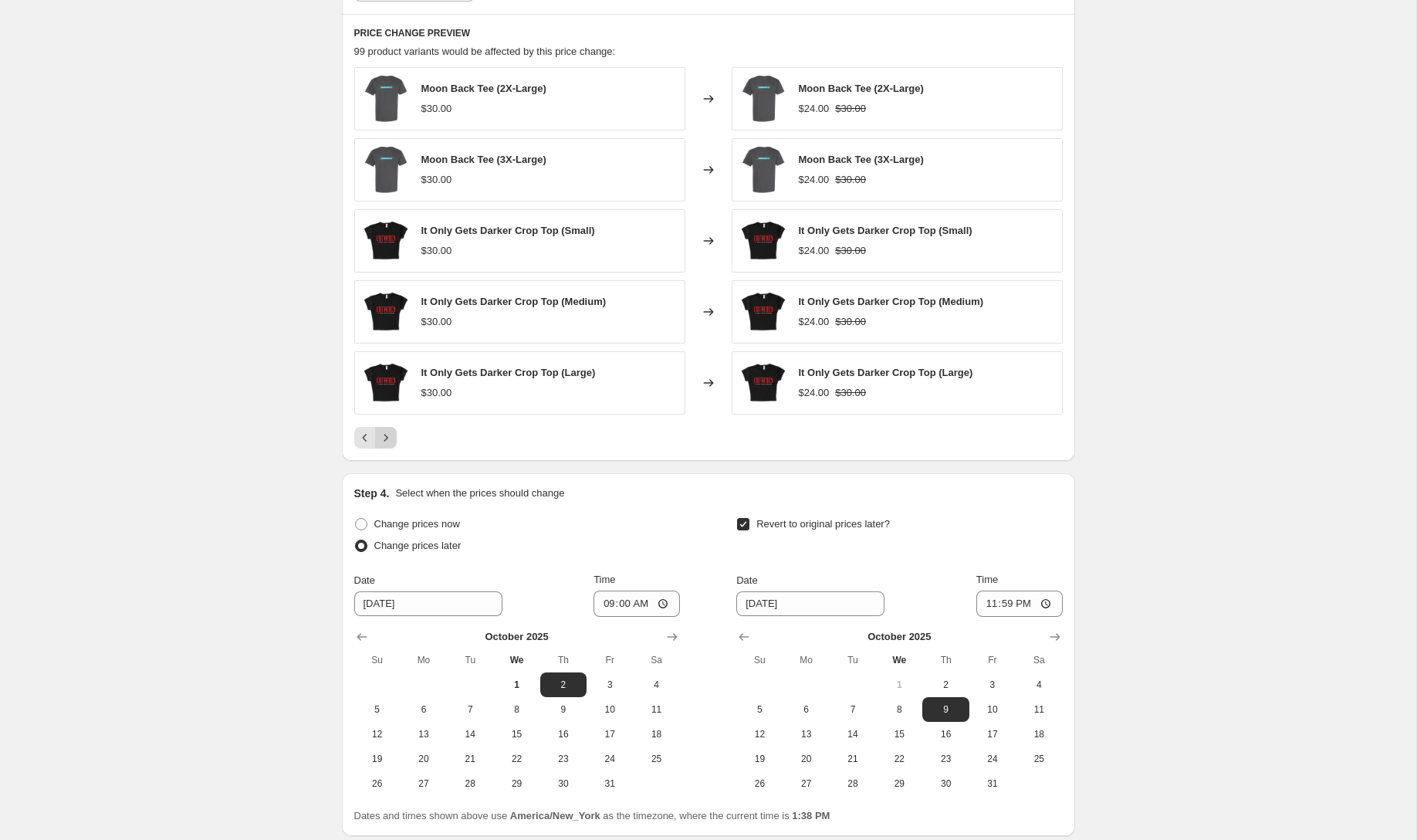
click at [387, 451] on div "PRICE CHANGE PREVIEW 99 product variants would be affected by this price change…" at bounding box center [708, 237] width 733 height 447
click at [387, 448] on button "Next" at bounding box center [386, 438] width 22 height 22
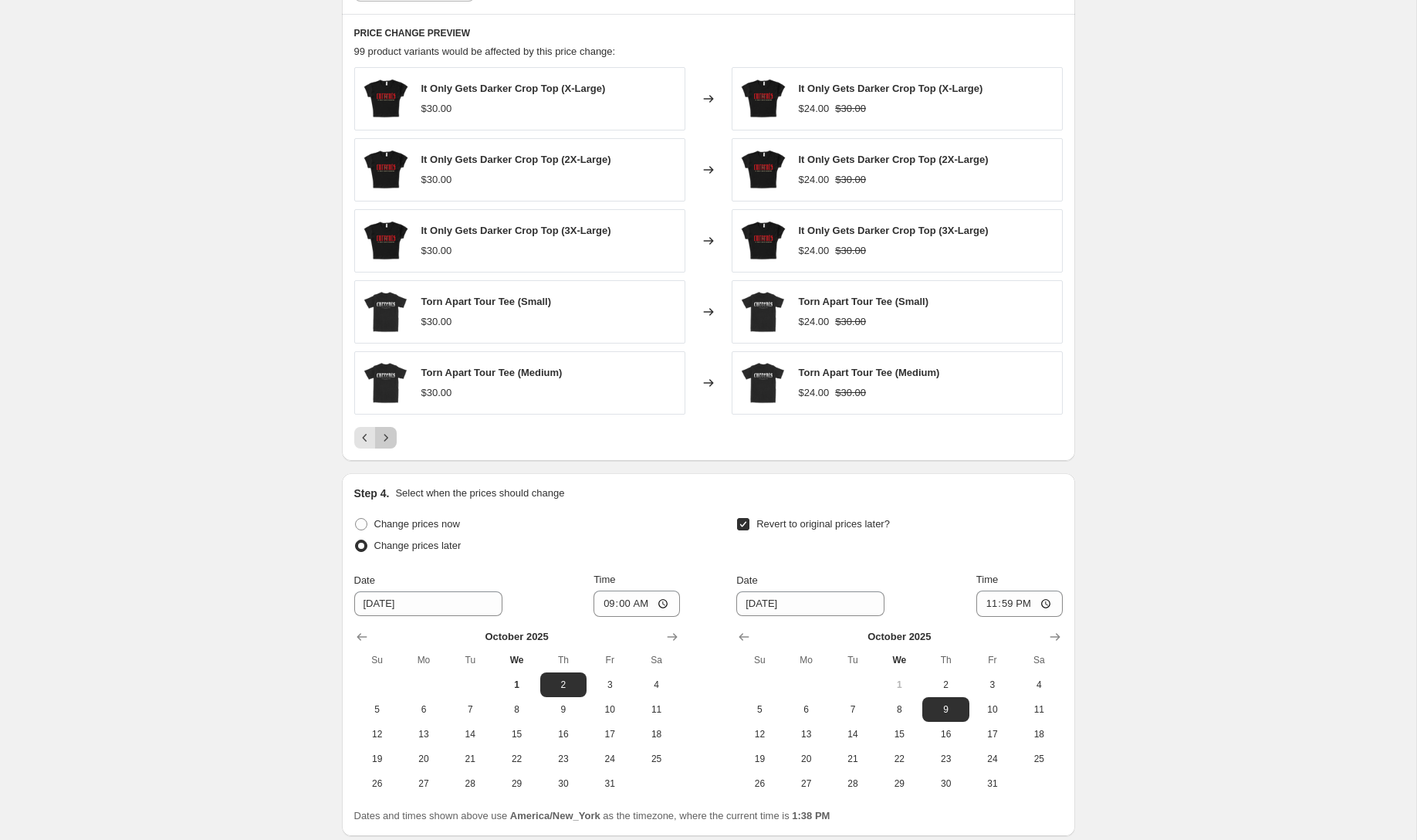
click at [387, 438] on icon "Next" at bounding box center [385, 437] width 15 height 15
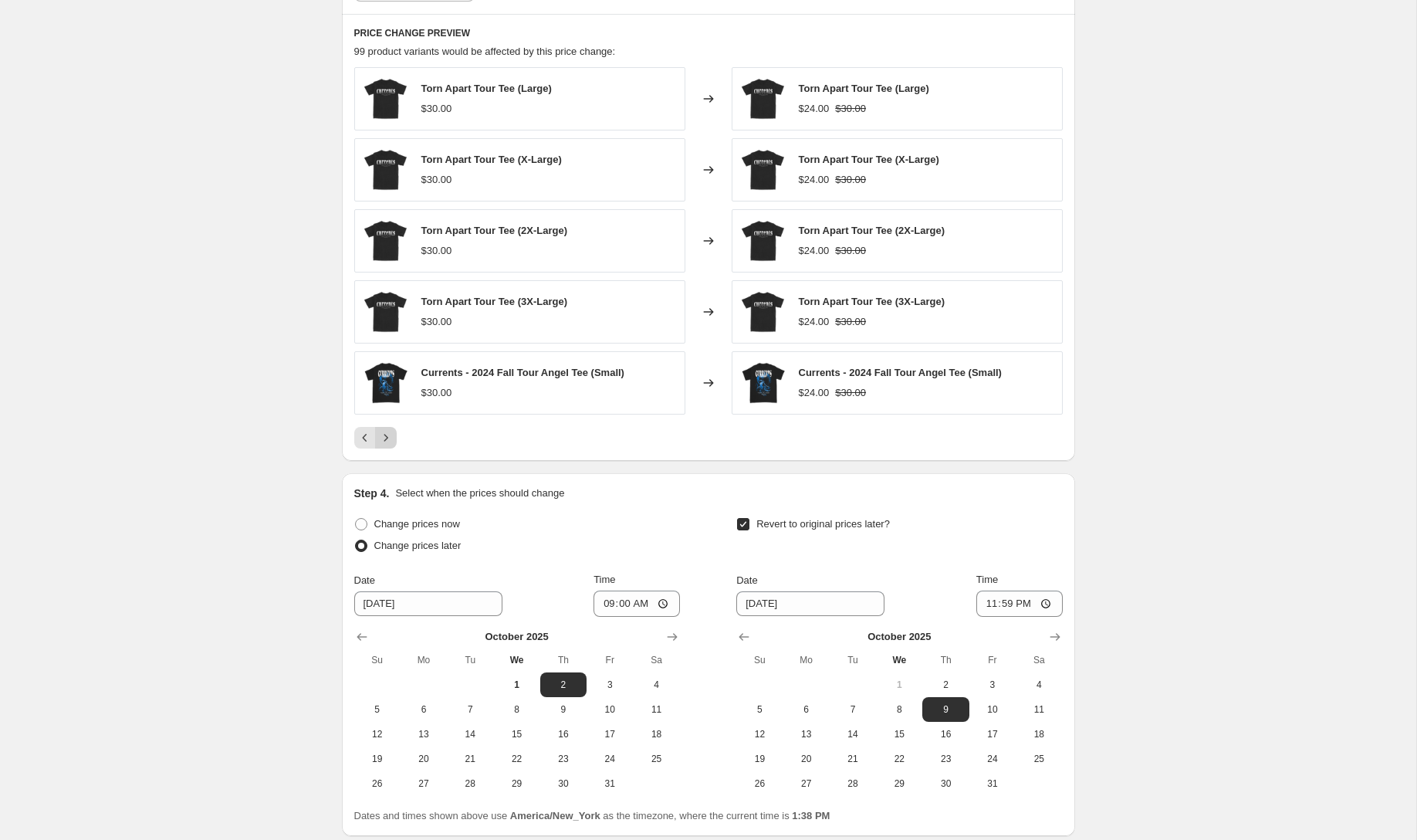
click at [389, 438] on icon "Next" at bounding box center [385, 437] width 15 height 15
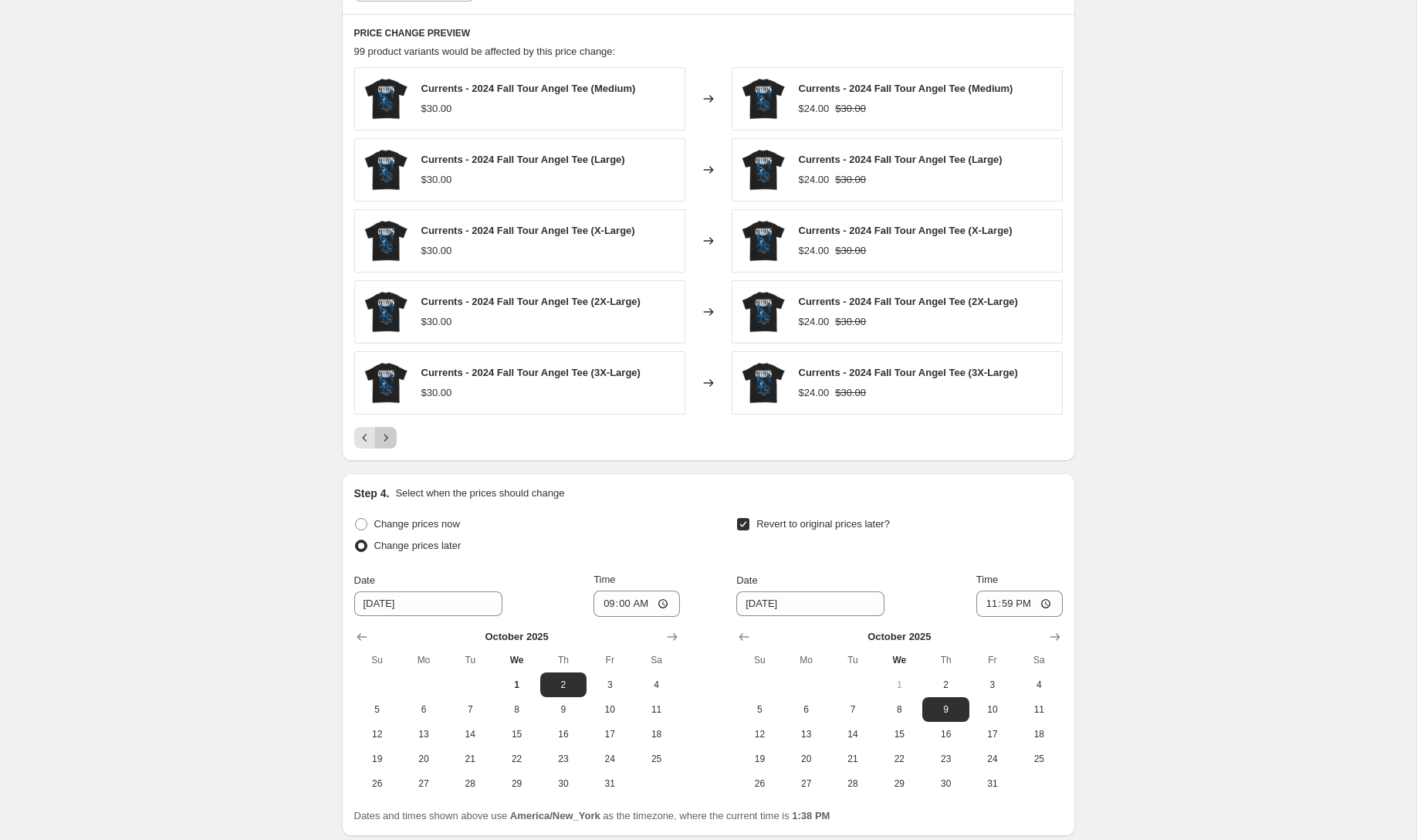
click at [389, 438] on icon "Next" at bounding box center [385, 437] width 15 height 15
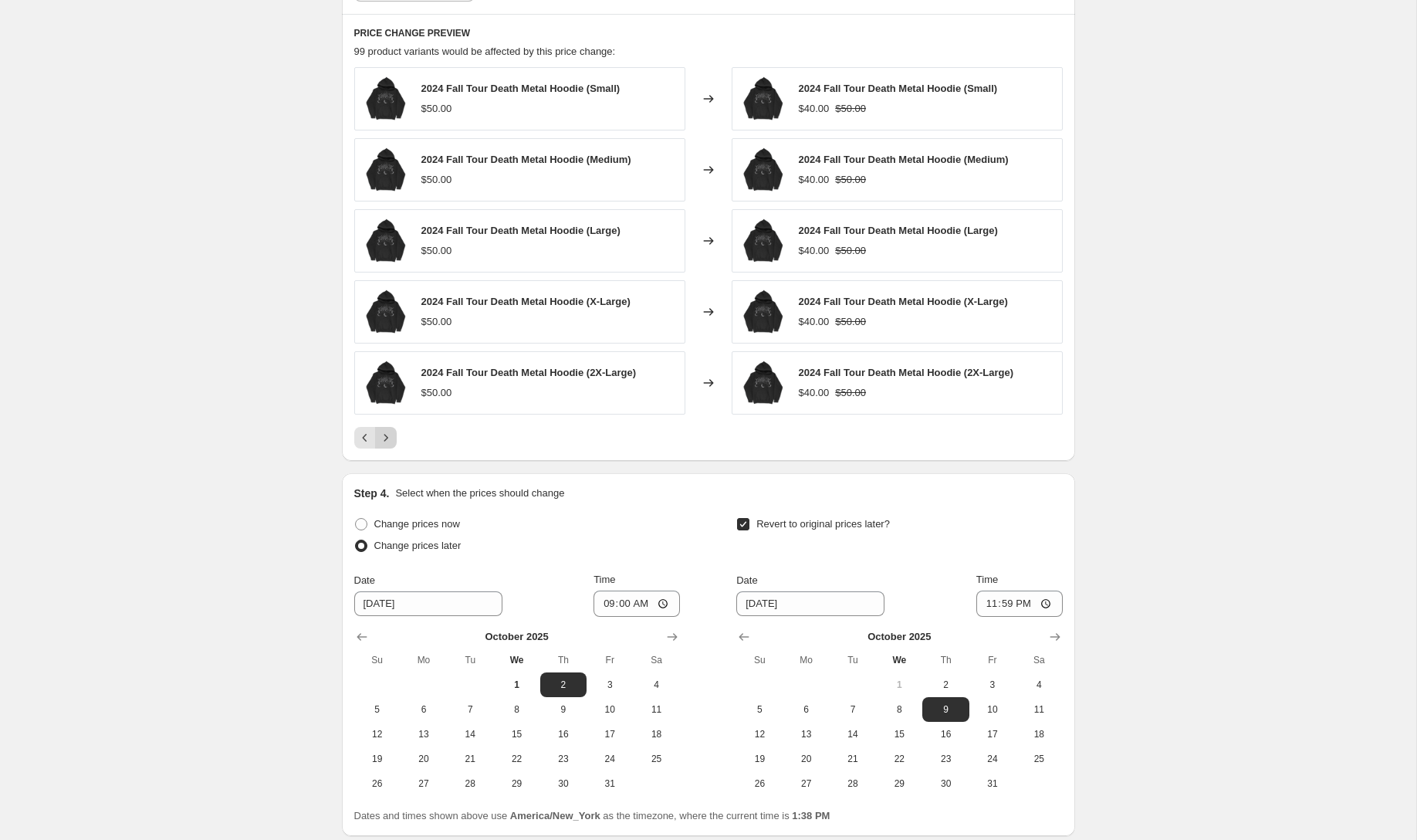
click at [389, 438] on icon "Next" at bounding box center [385, 437] width 15 height 15
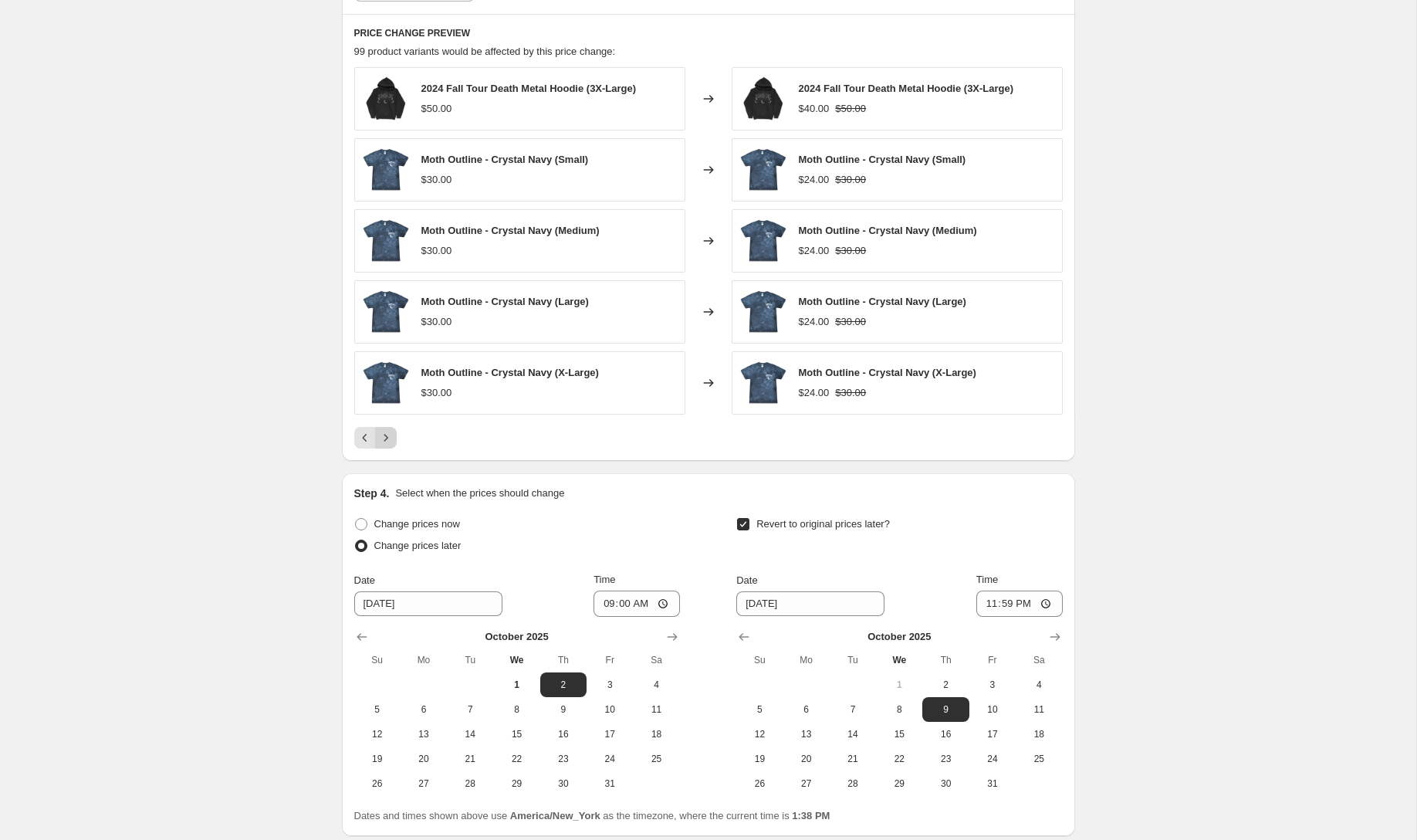
click at [389, 438] on icon "Next" at bounding box center [385, 437] width 15 height 15
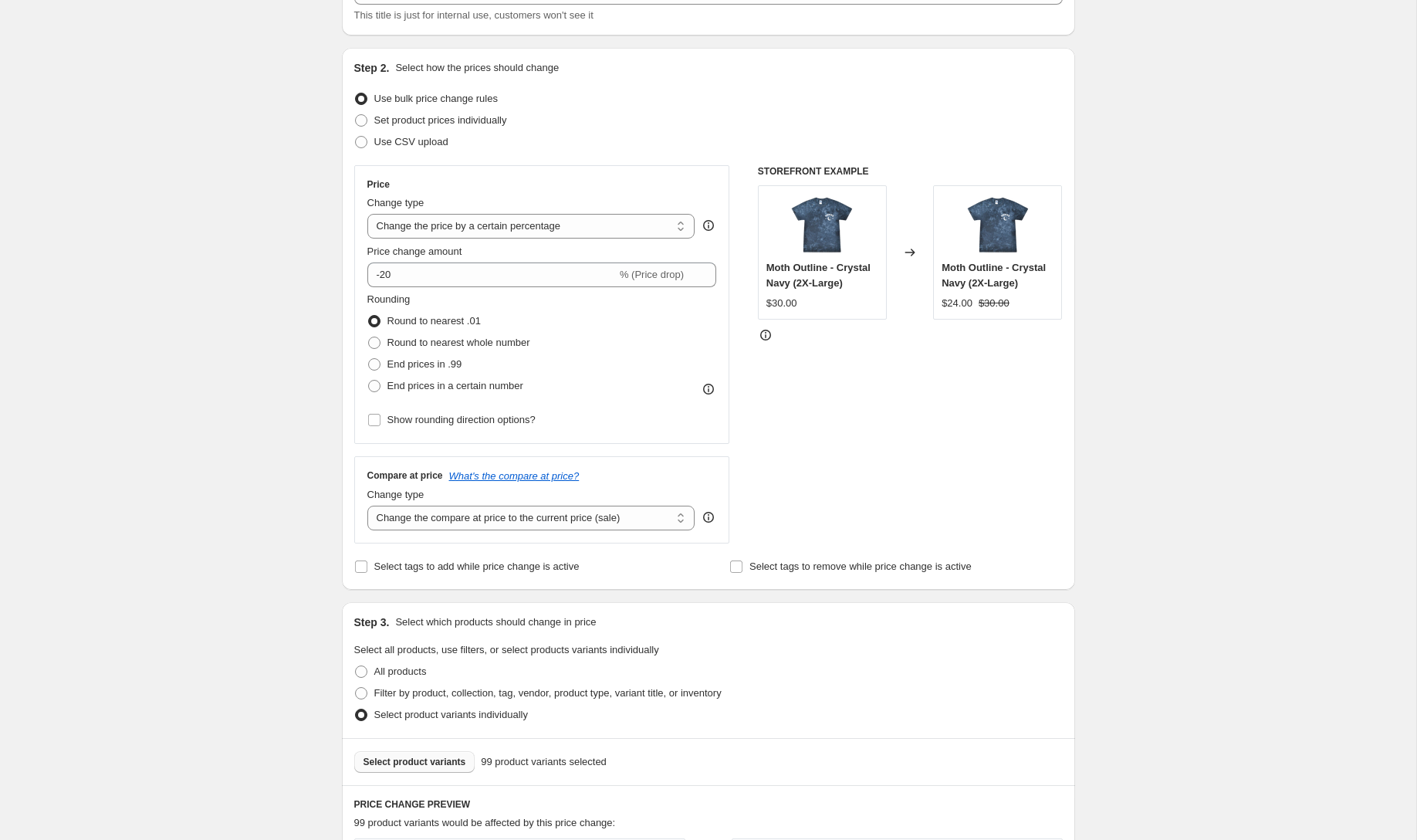
scroll to position [0, 0]
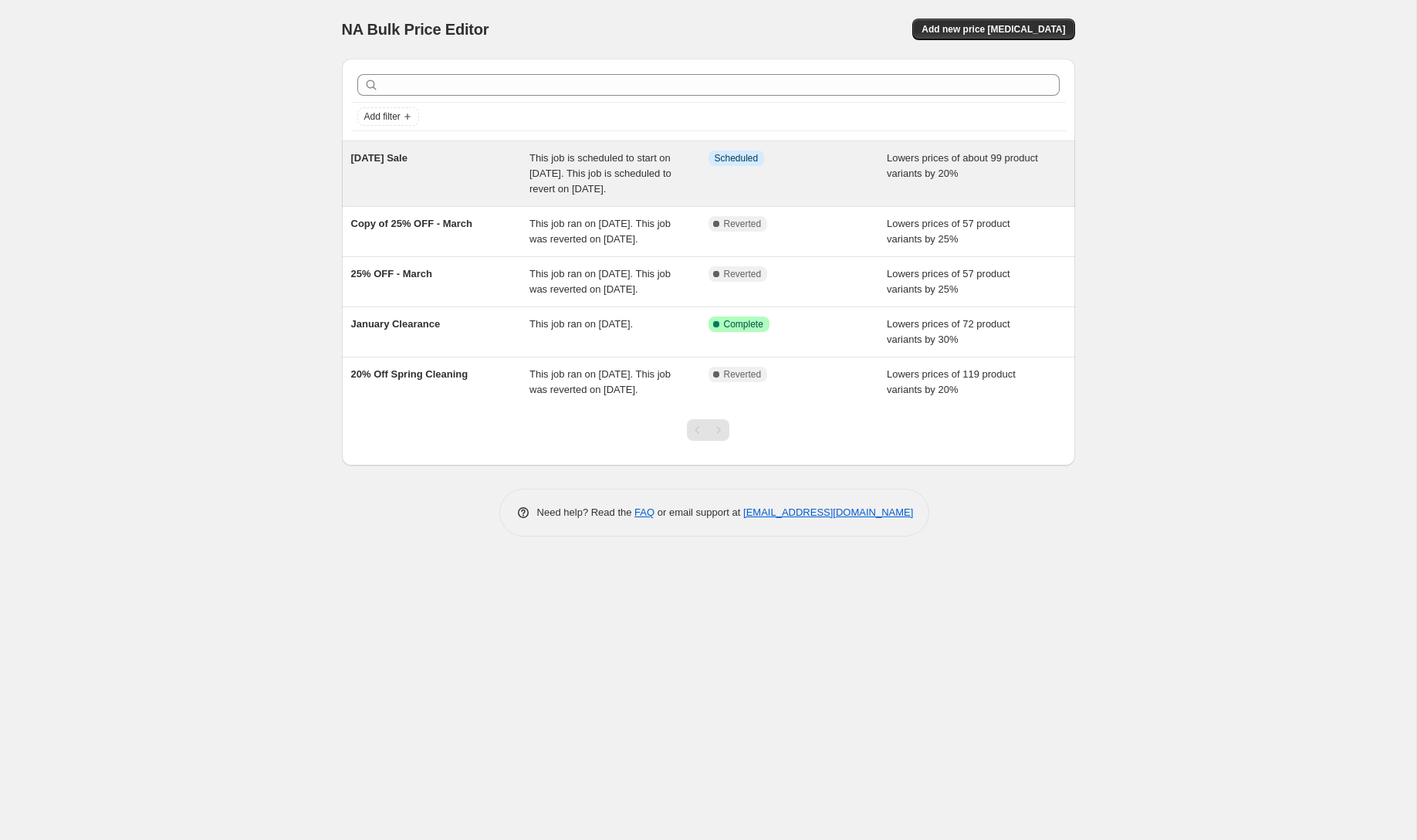
click at [507, 160] on div "[DATE] Sale" at bounding box center [441, 173] width 179 height 46
select select "percentage"
